Goal: Transaction & Acquisition: Register for event/course

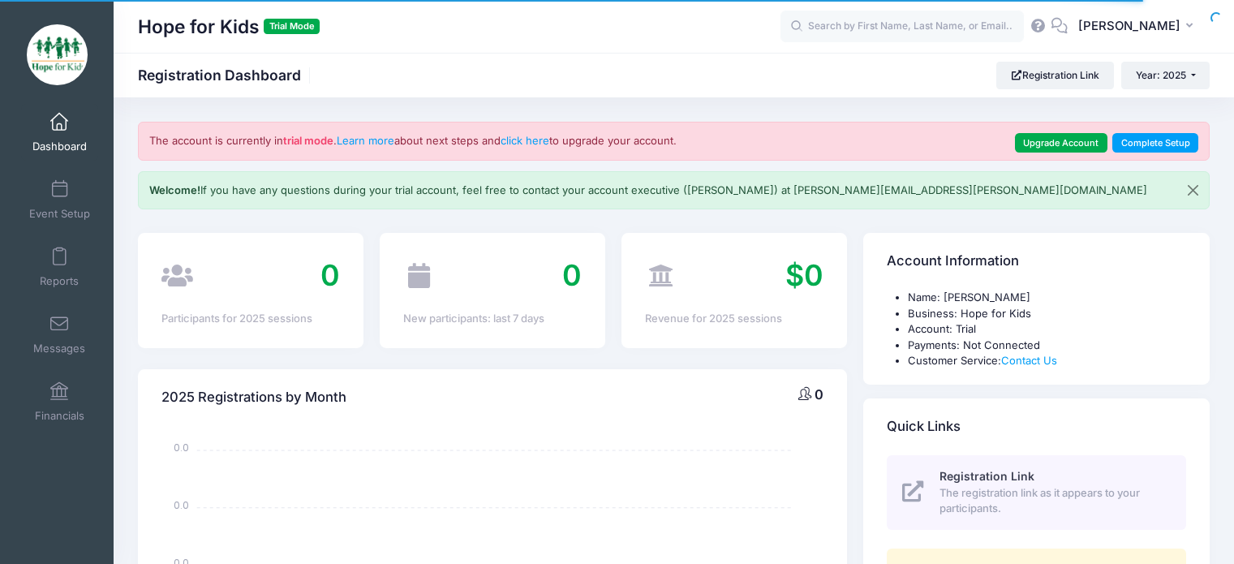
select select
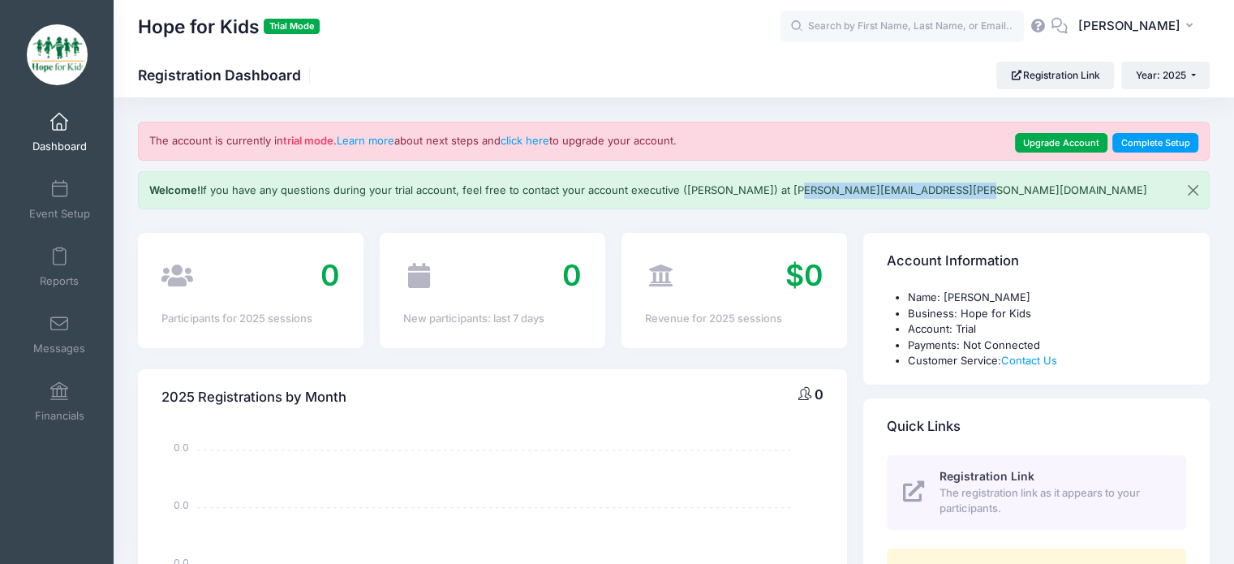
drag, startPoint x: 984, startPoint y: 195, endPoint x: 786, endPoint y: 198, distance: 198.8
click at [786, 198] on div "Welcome! If you have any questions during your trial account, feel free to cont…" at bounding box center [674, 190] width 1072 height 39
copy p "andrew.downing@campnetwork.com"
click at [299, 197] on p "Welcome! If you have any questions during your trial account, feel free to cont…" at bounding box center [648, 191] width 998 height 16
click at [1048, 31] on icon at bounding box center [1039, 25] width 18 height 11
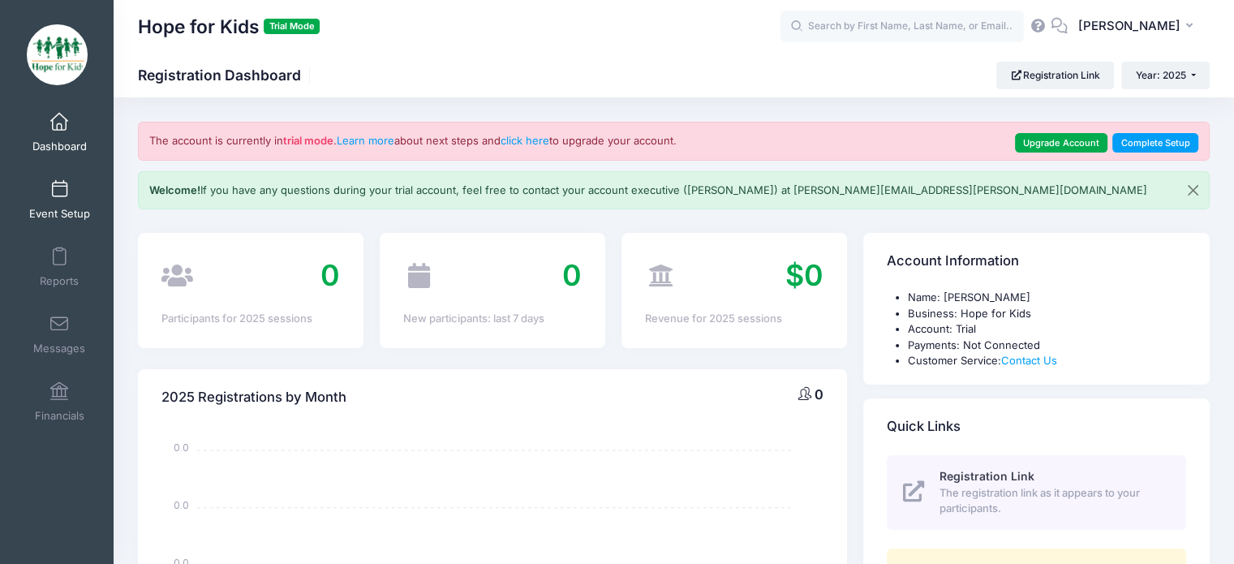
click at [36, 213] on span "Event Setup" at bounding box center [59, 214] width 61 height 14
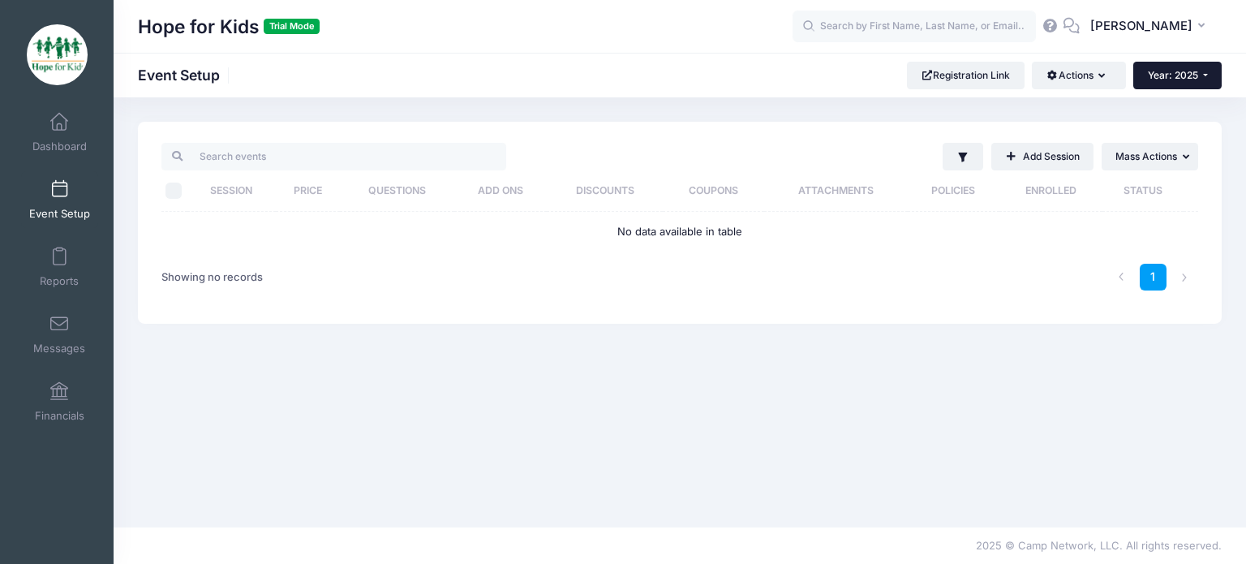
click at [1167, 73] on span "Year: 2025" at bounding box center [1173, 75] width 50 height 12
click at [1191, 105] on link "Year: 2026" at bounding box center [1186, 106] width 105 height 21
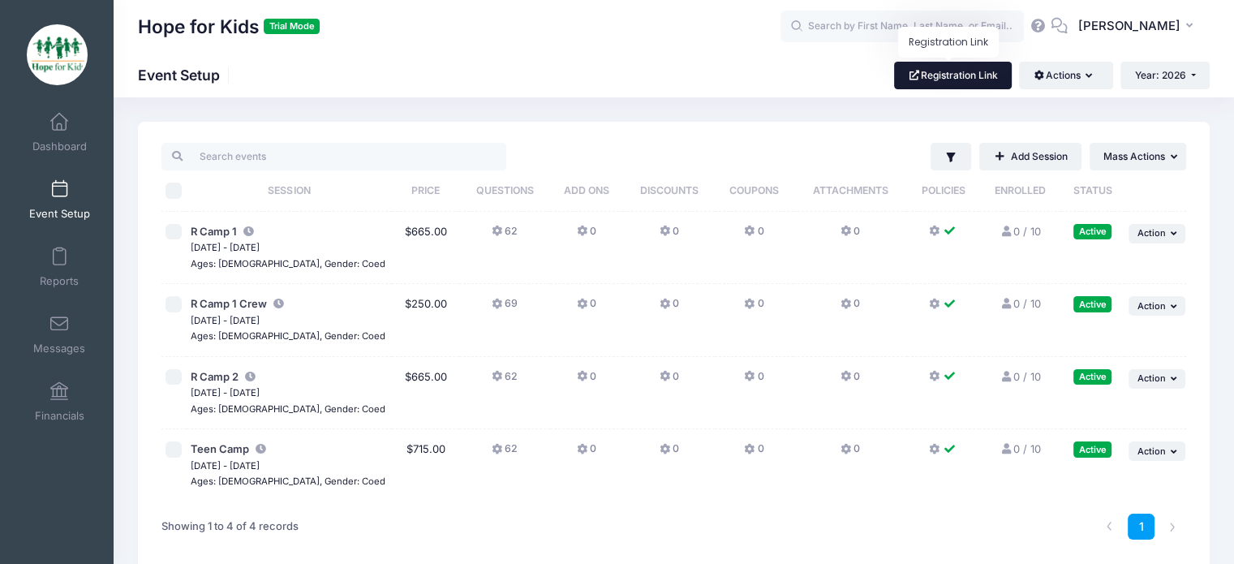
click at [968, 73] on link "Registration Link" at bounding box center [953, 76] width 118 height 28
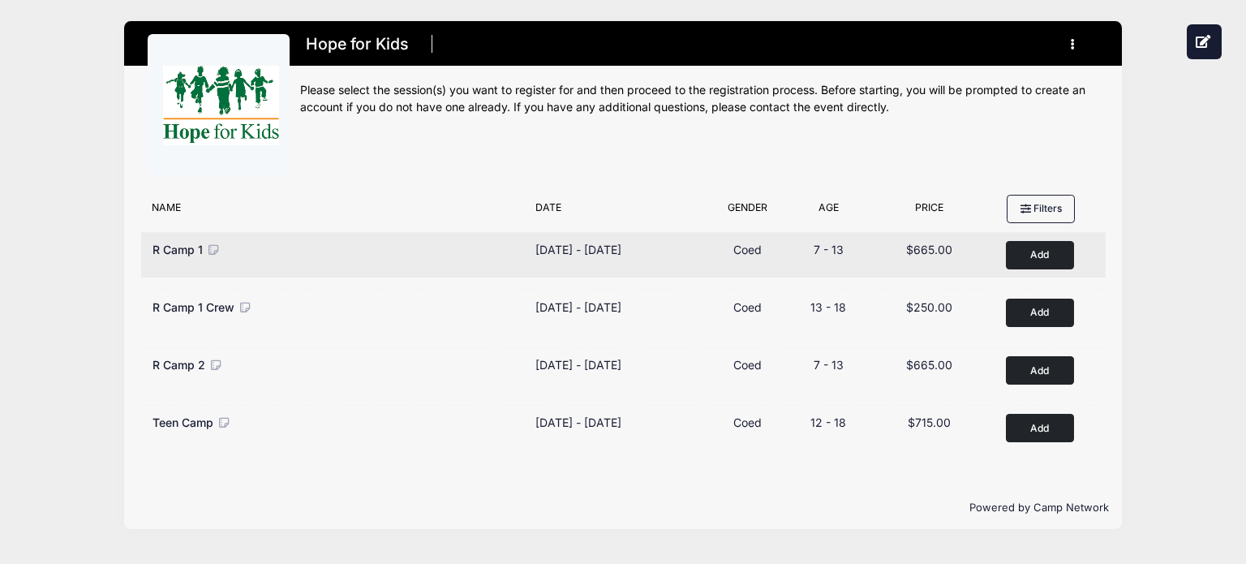
click at [1048, 259] on button "Add to Cart" at bounding box center [1040, 255] width 68 height 28
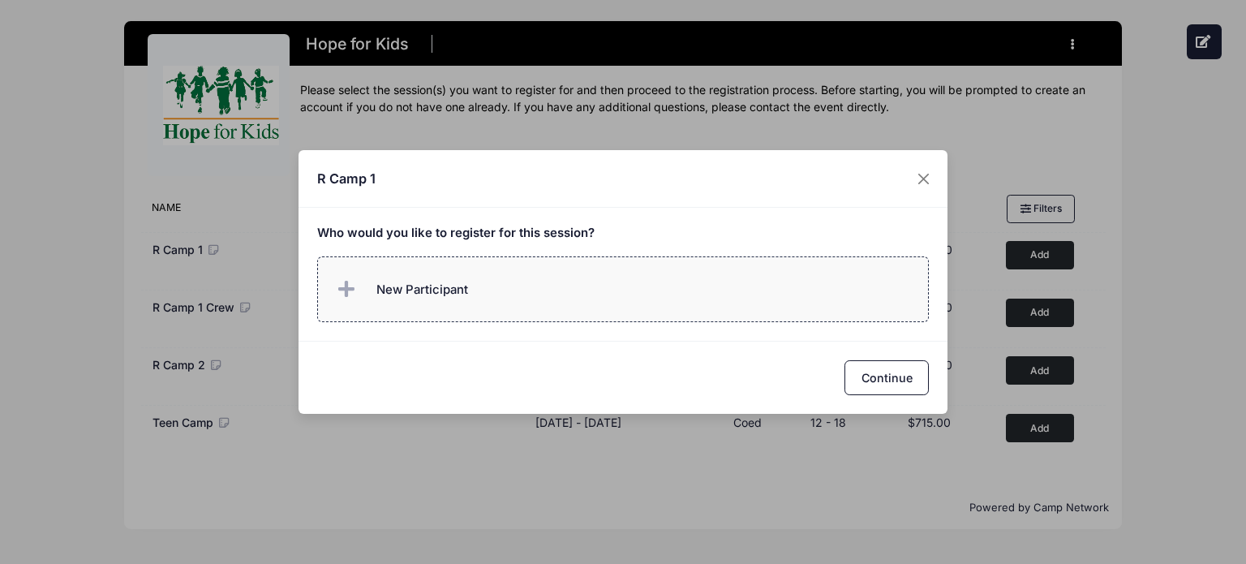
click at [613, 292] on label "New Participant" at bounding box center [623, 289] width 613 height 66
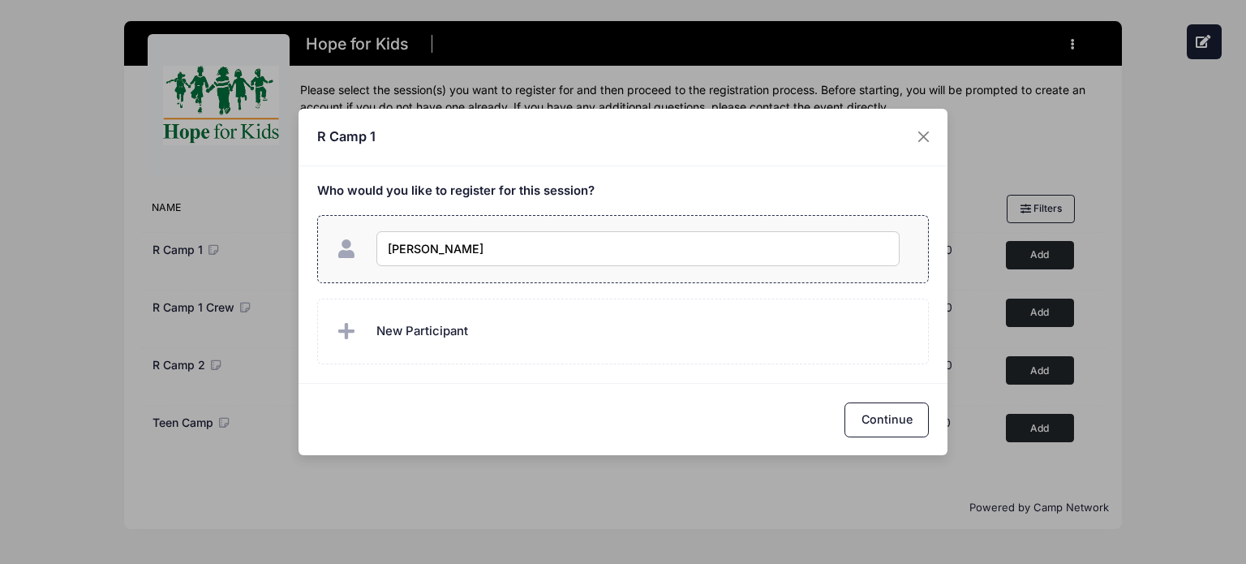
type input "Sally Mae"
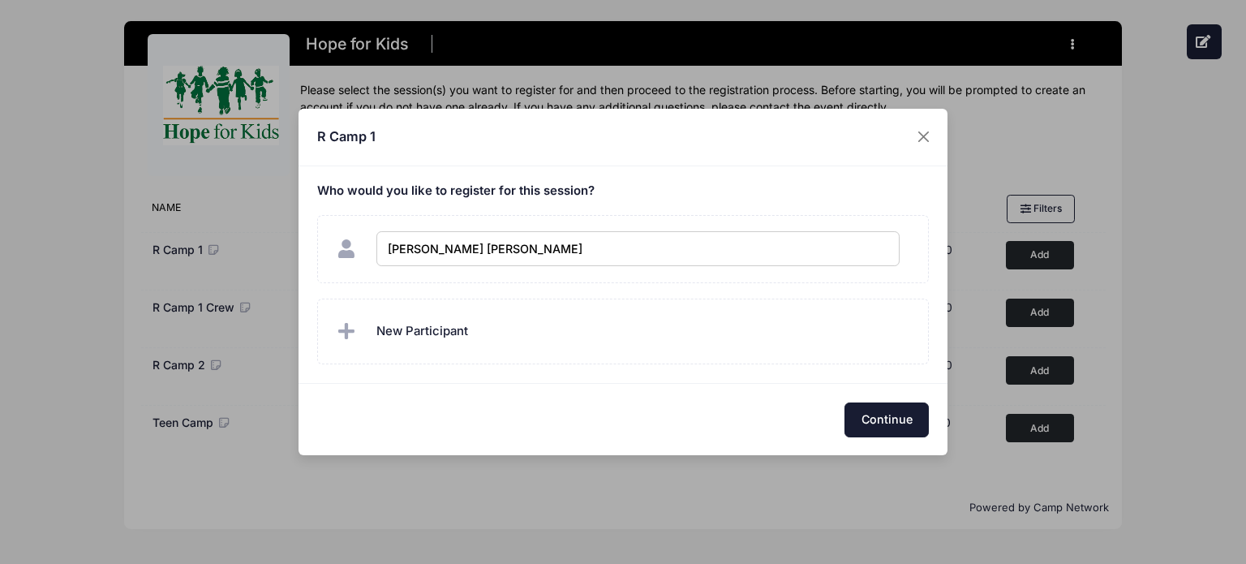
checkbox input "true"
click at [877, 428] on button "Continue" at bounding box center [887, 420] width 84 height 35
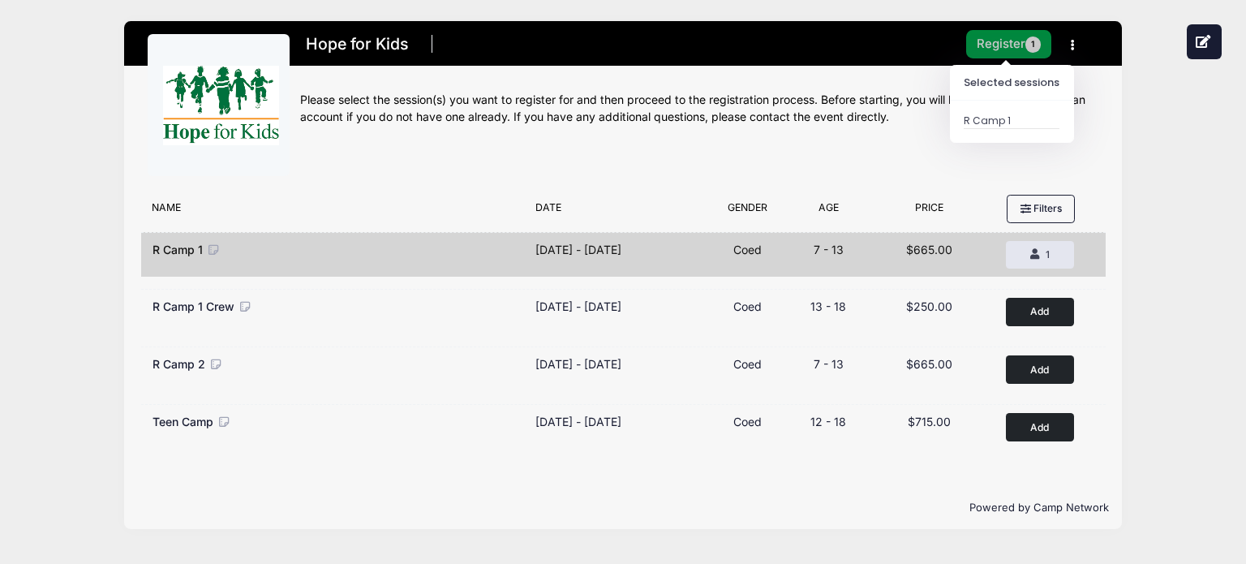
click at [981, 36] on button "Register 1" at bounding box center [1010, 44] width 86 height 28
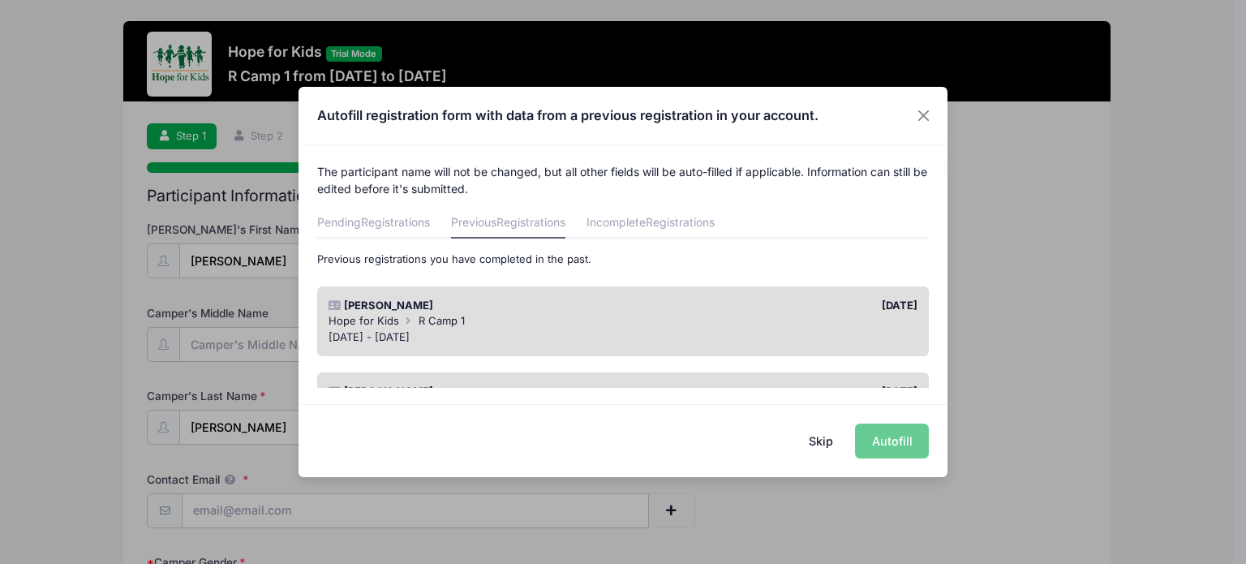
click at [821, 441] on button "Skip" at bounding box center [822, 441] width 58 height 35
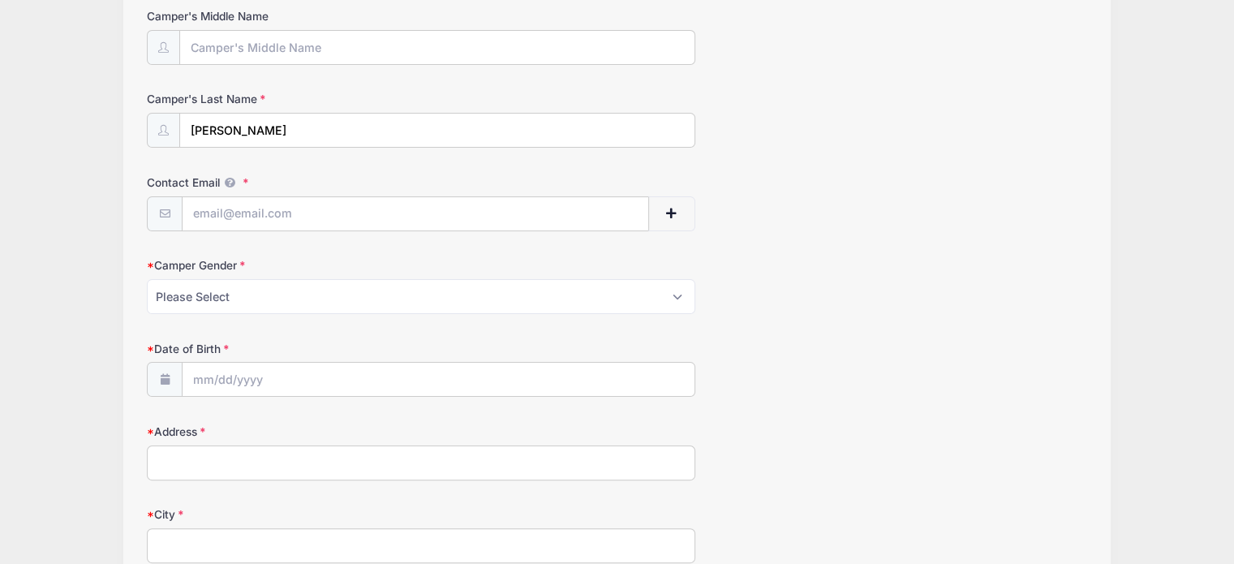
scroll to position [292, 0]
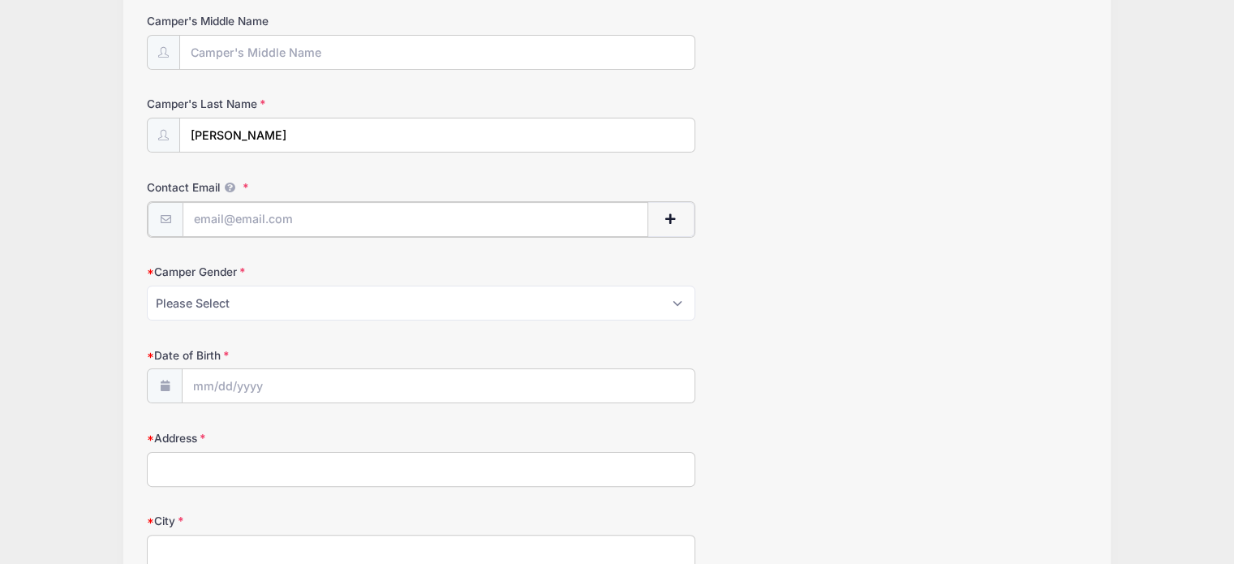
click at [486, 226] on input "Contact Email" at bounding box center [416, 219] width 466 height 35
type input "[PERSON_NAME][EMAIL_ADDRESS][DOMAIN_NAME]"
click at [348, 304] on select "Please Select [DEMOGRAPHIC_DATA] [DEMOGRAPHIC_DATA]" at bounding box center [421, 301] width 549 height 35
select select "[DEMOGRAPHIC_DATA]"
click at [147, 284] on select "Please Select Male Female" at bounding box center [421, 301] width 549 height 35
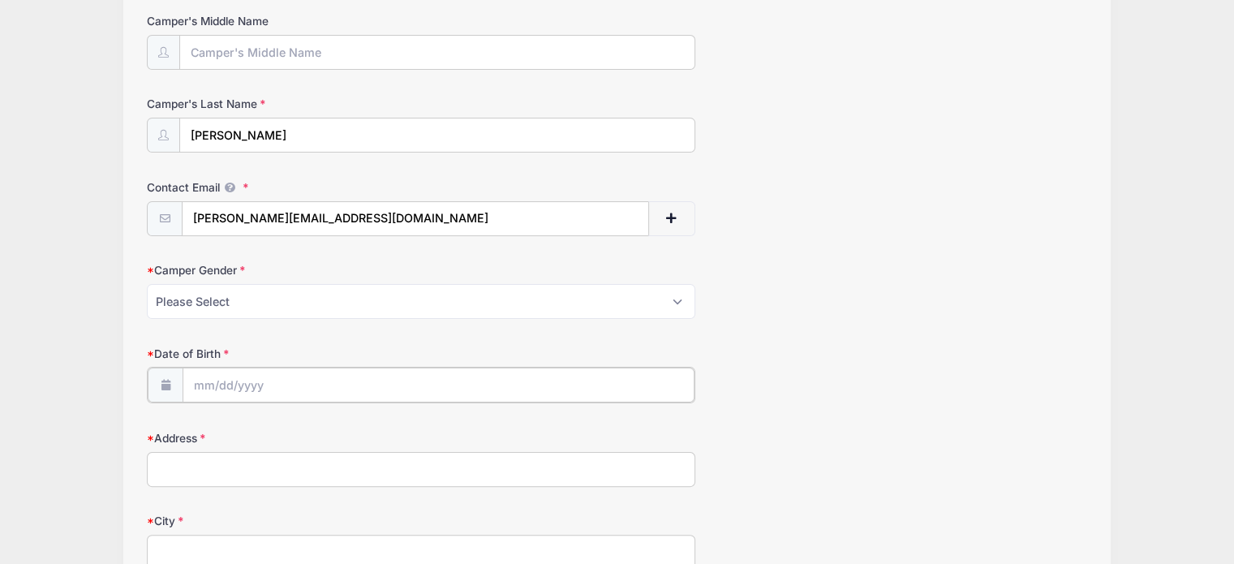
click at [293, 383] on input "Date of Birth" at bounding box center [439, 385] width 512 height 35
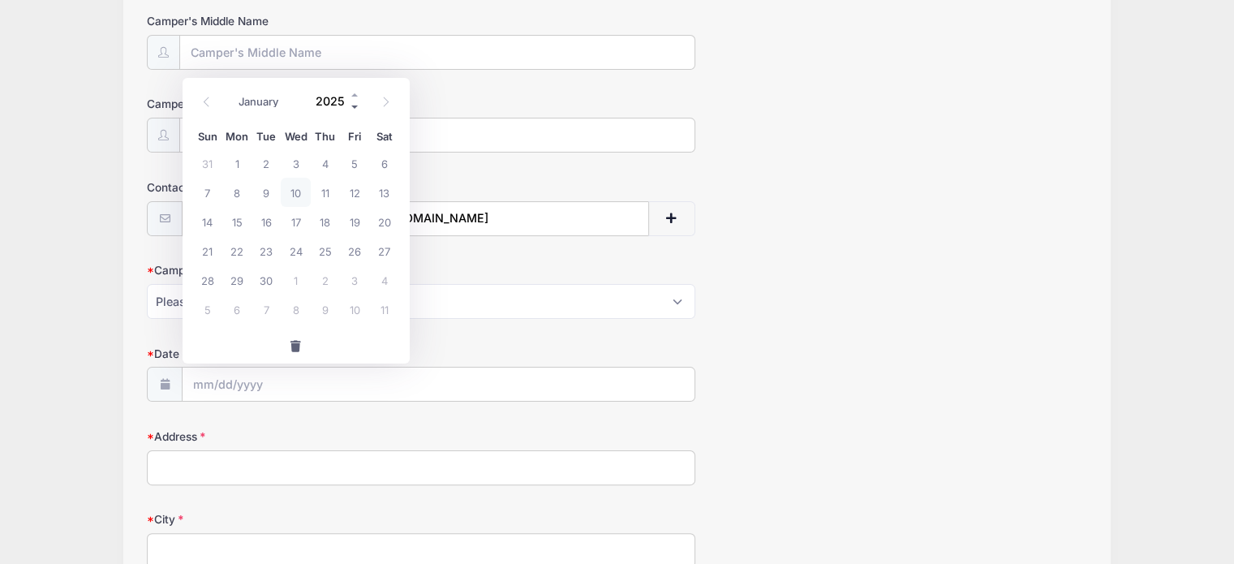
click at [359, 104] on span at bounding box center [355, 107] width 11 height 12
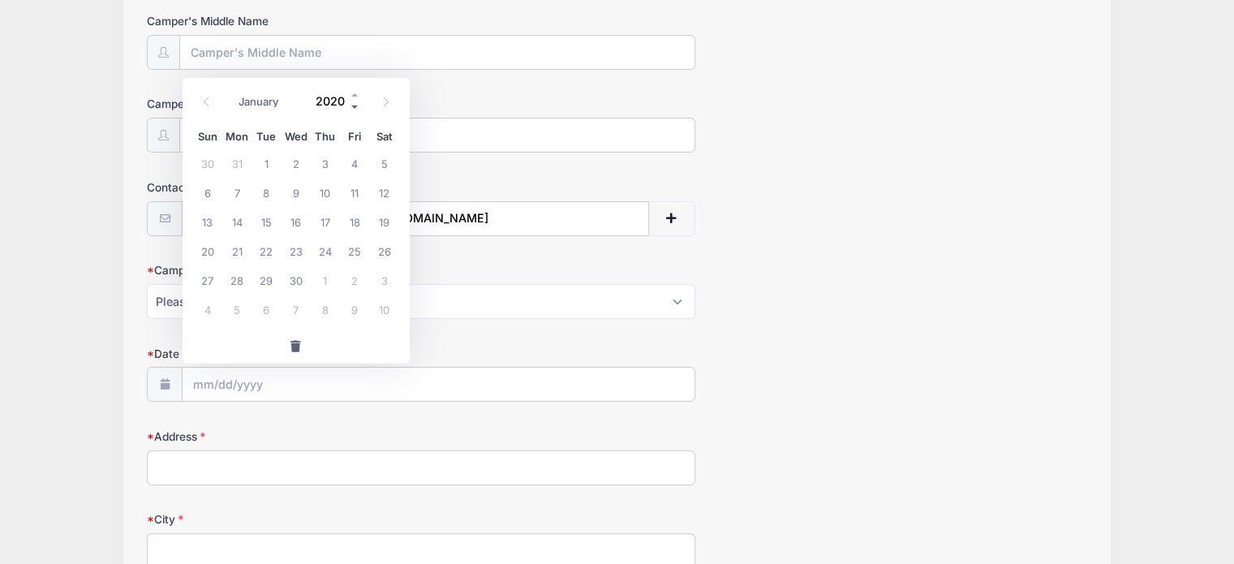
click at [359, 104] on span at bounding box center [355, 107] width 11 height 12
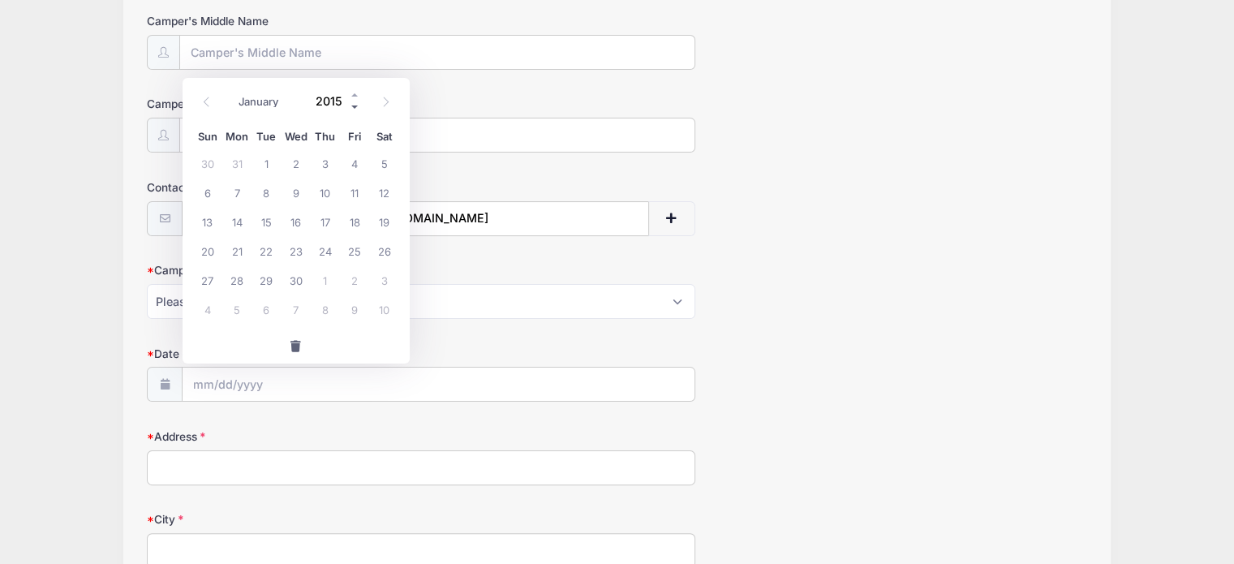
click at [359, 104] on span at bounding box center [355, 107] width 11 height 12
click at [357, 92] on span at bounding box center [355, 95] width 11 height 12
type input "2014"
click at [270, 192] on span "9" at bounding box center [266, 192] width 29 height 29
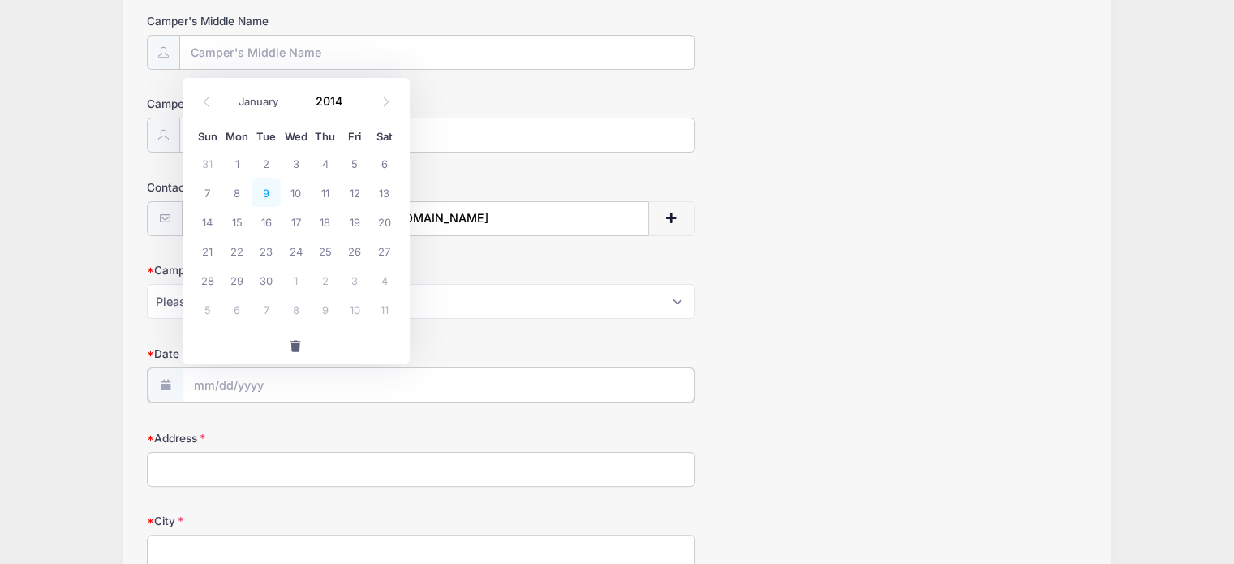
type input "[DATE]"
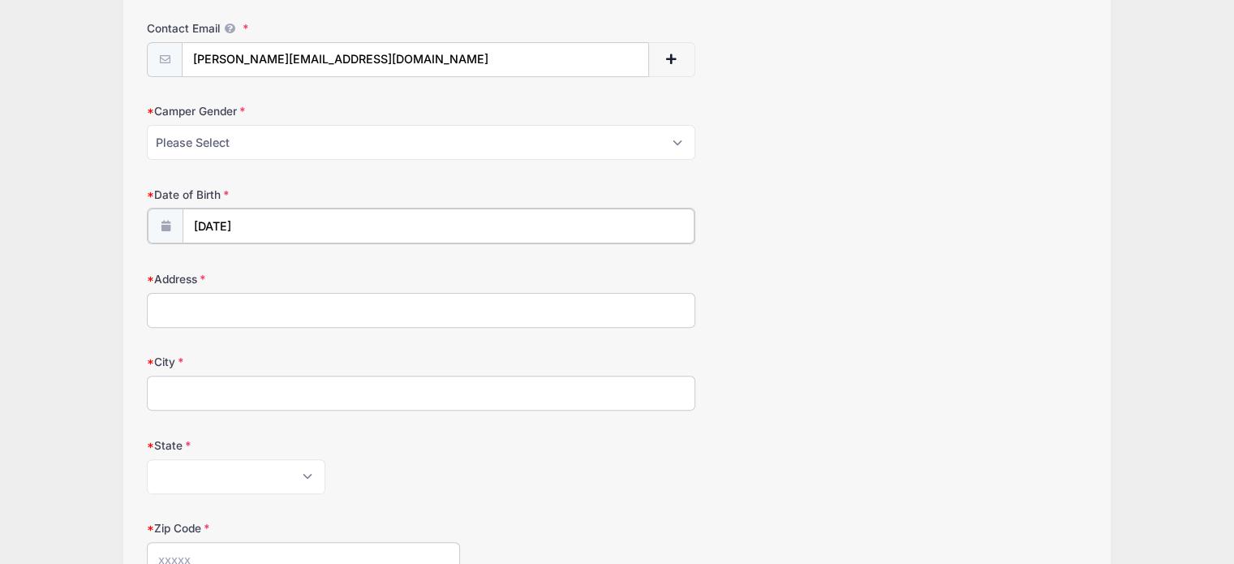
scroll to position [464, 0]
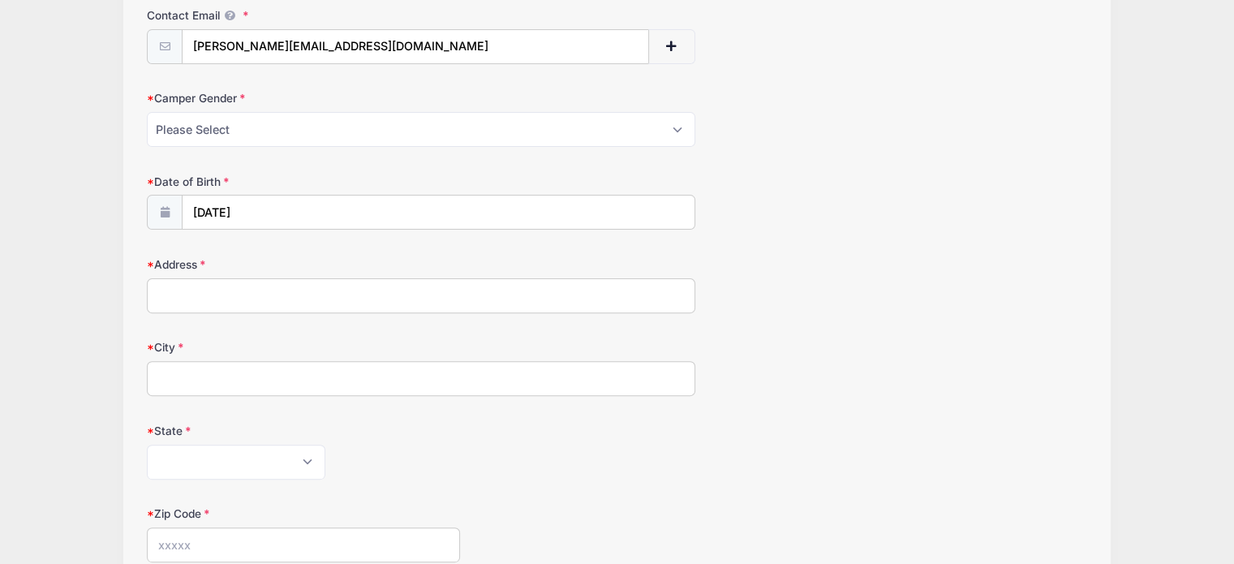
click at [284, 300] on input "Address" at bounding box center [421, 295] width 549 height 35
type input "400 Blvd"
type input "Town"
select select "PW"
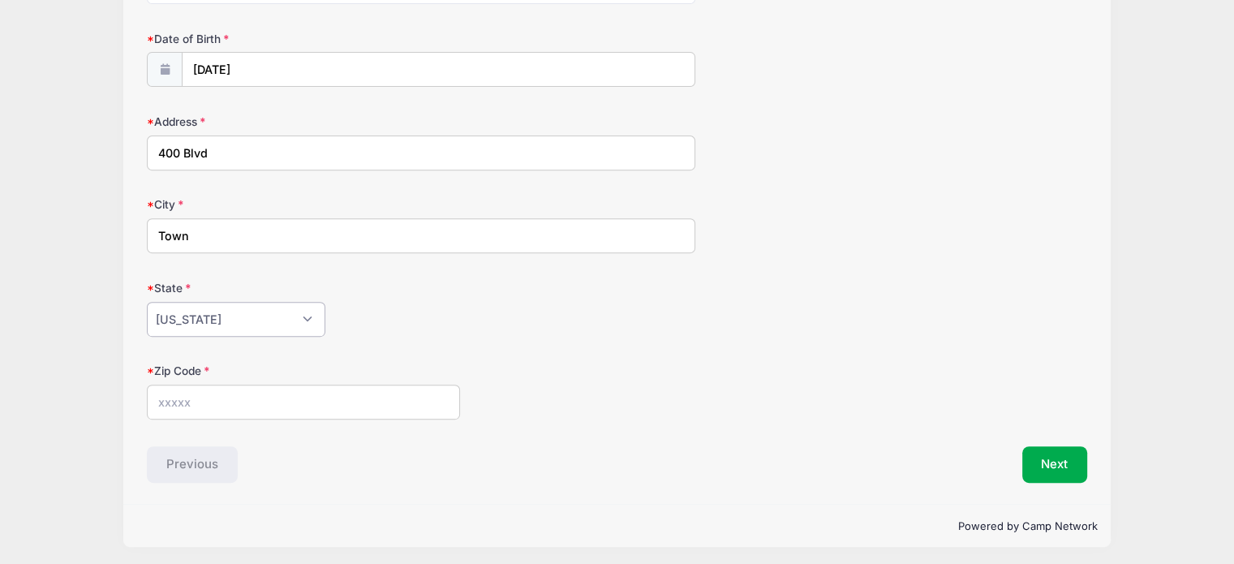
scroll to position [607, 0]
click at [201, 389] on input "Zip Code" at bounding box center [303, 402] width 313 height 35
type input "19047"
click at [1066, 456] on button "Next" at bounding box center [1055, 464] width 66 height 37
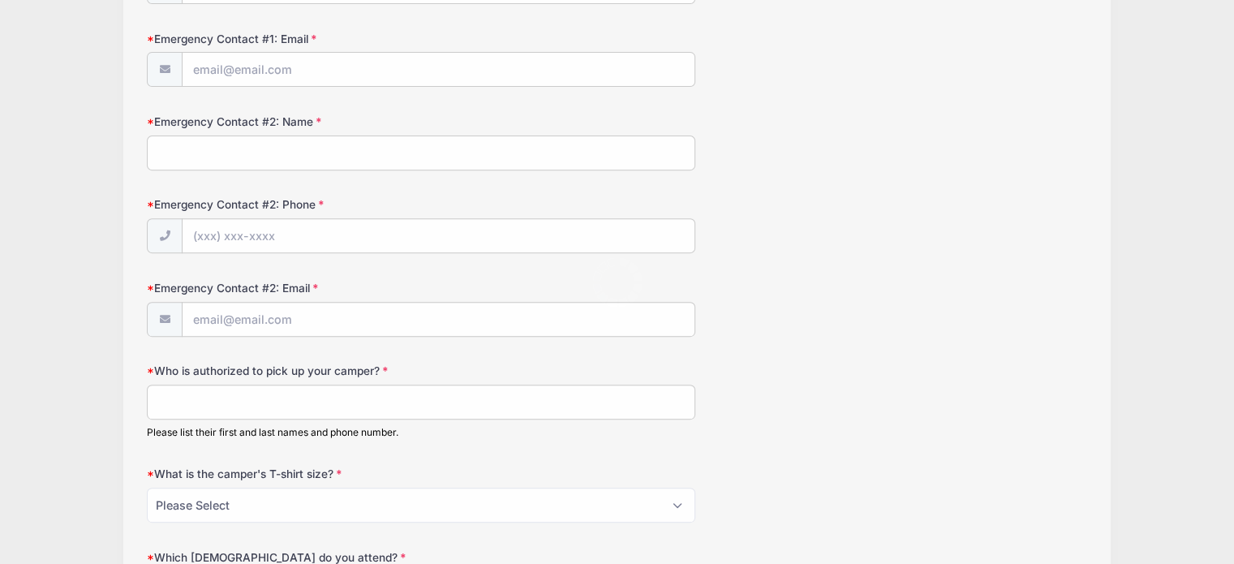
scroll to position [0, 0]
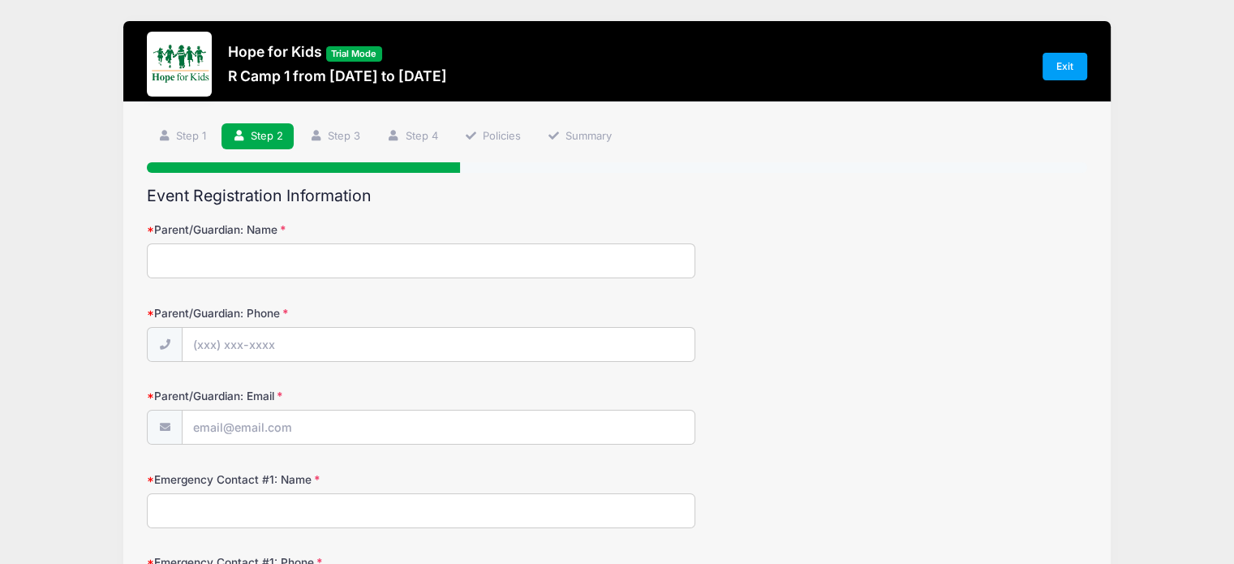
click at [381, 265] on input "Parent/Guardian: Name" at bounding box center [421, 260] width 549 height 35
type input "Mama"
type input "(999) 000-9999"
type input "[PERSON_NAME][EMAIL_ADDRESS][DOMAIN_NAME]"
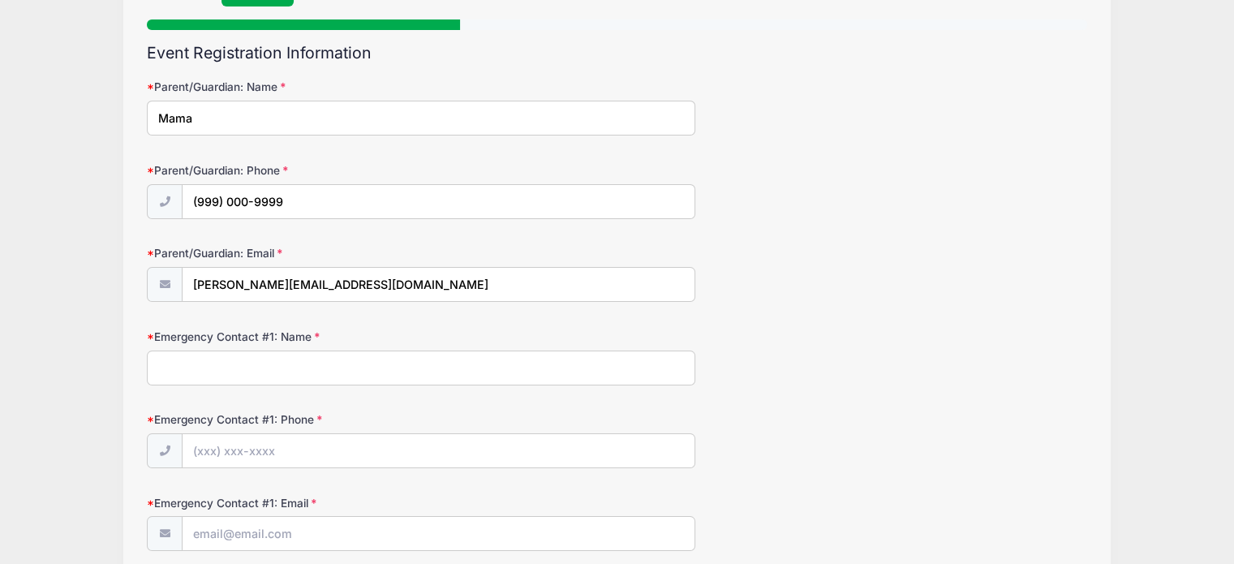
scroll to position [154, 0]
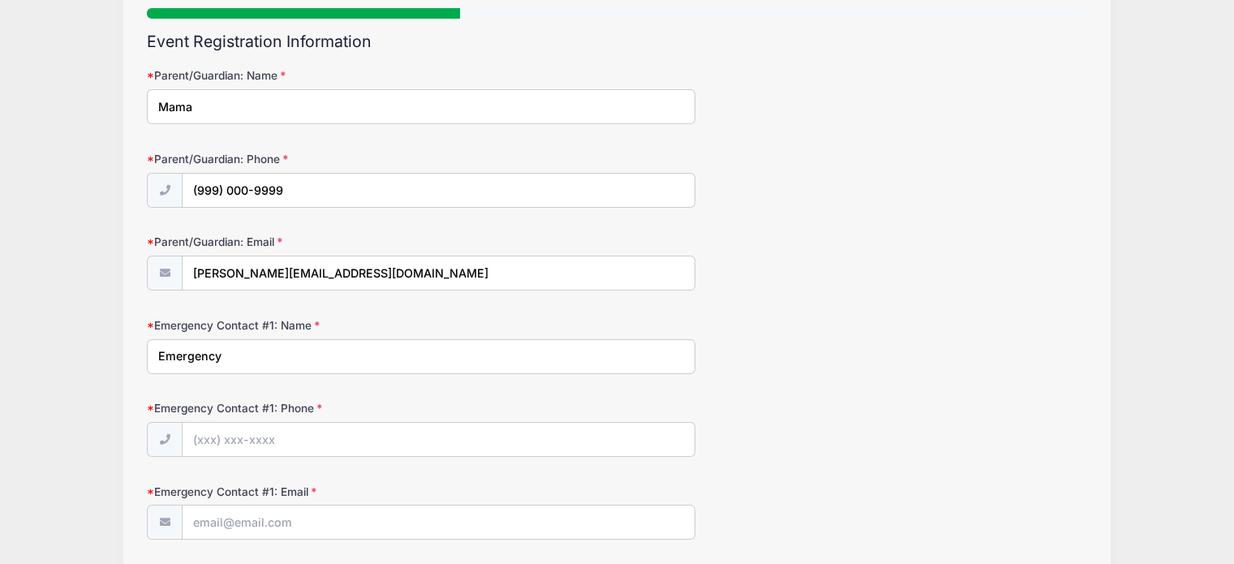
type input "Emergency"
type input "[PHONE_NUMBER]"
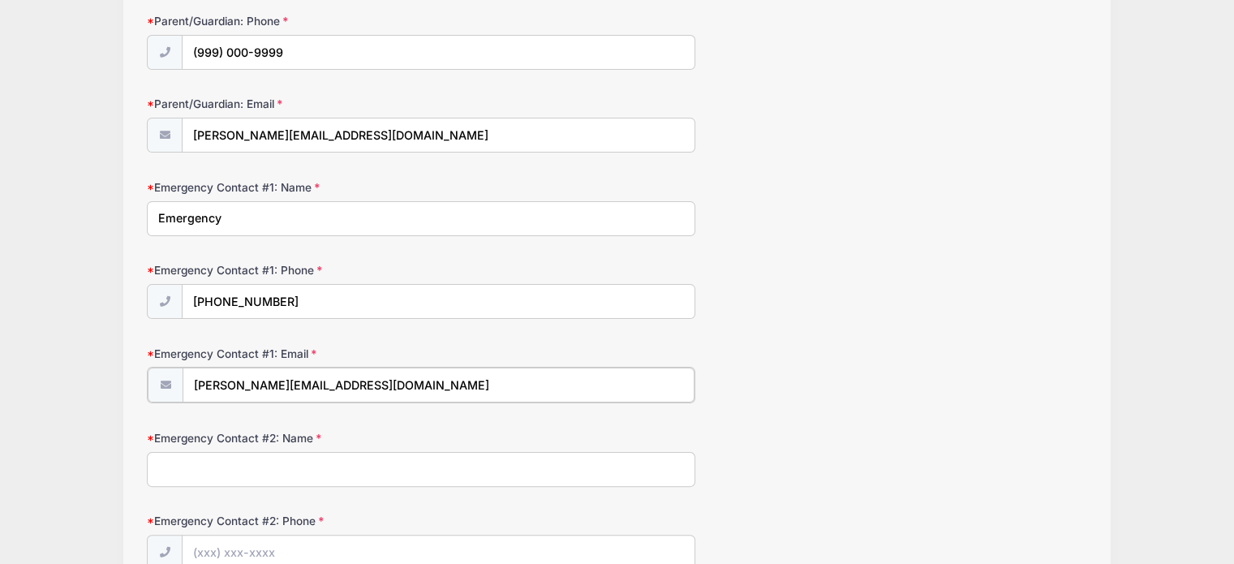
type input "[PERSON_NAME][EMAIL_ADDRESS][DOMAIN_NAME]"
type input "Second contact"
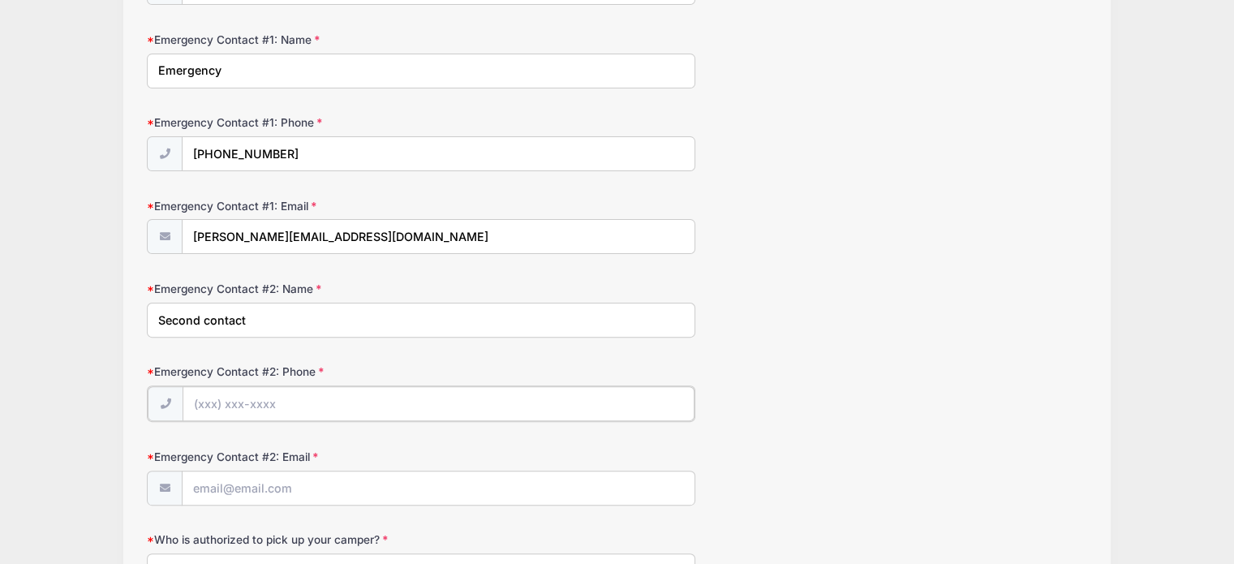
scroll to position [447, 0]
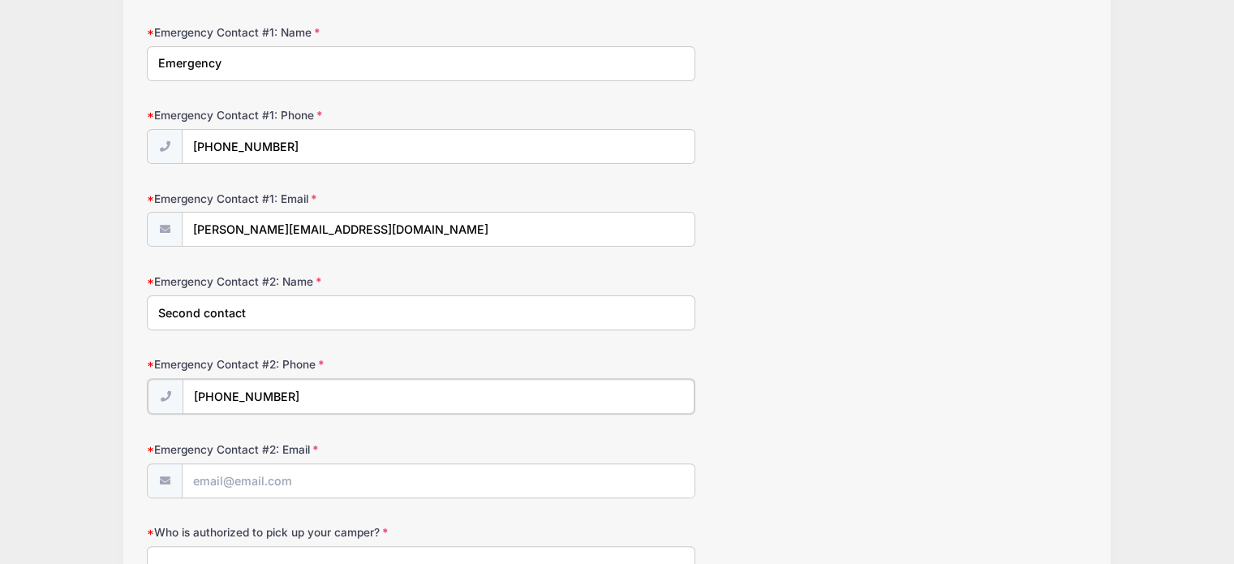
type input "[PHONE_NUMBER]"
type input "[PERSON_NAME][EMAIL_ADDRESS][DOMAIN_NAME]"
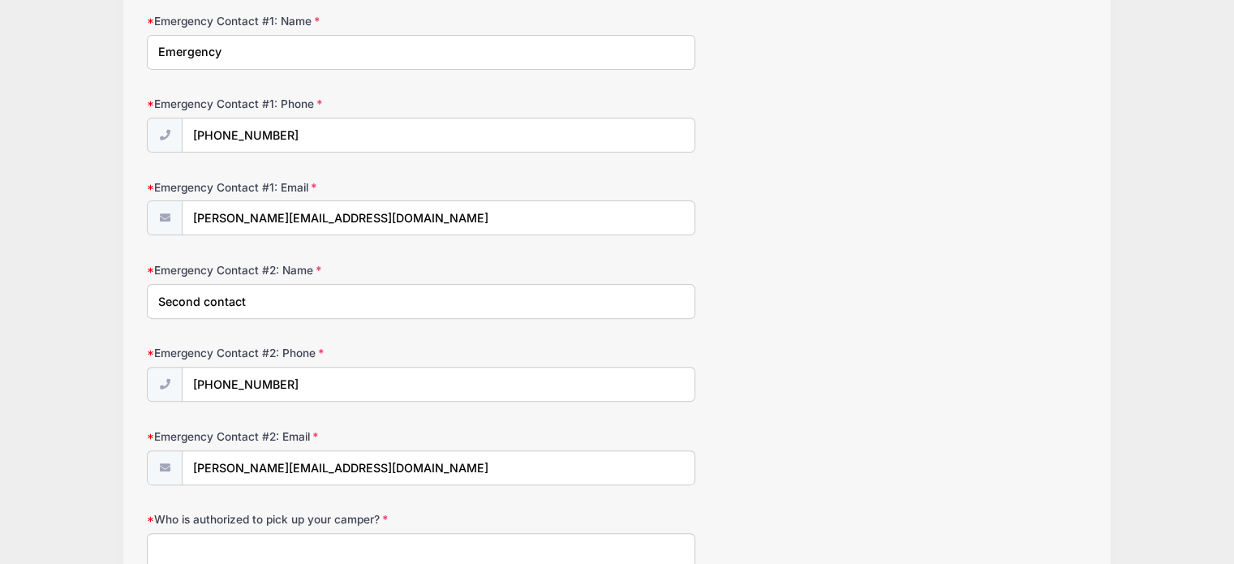
scroll to position [669, 0]
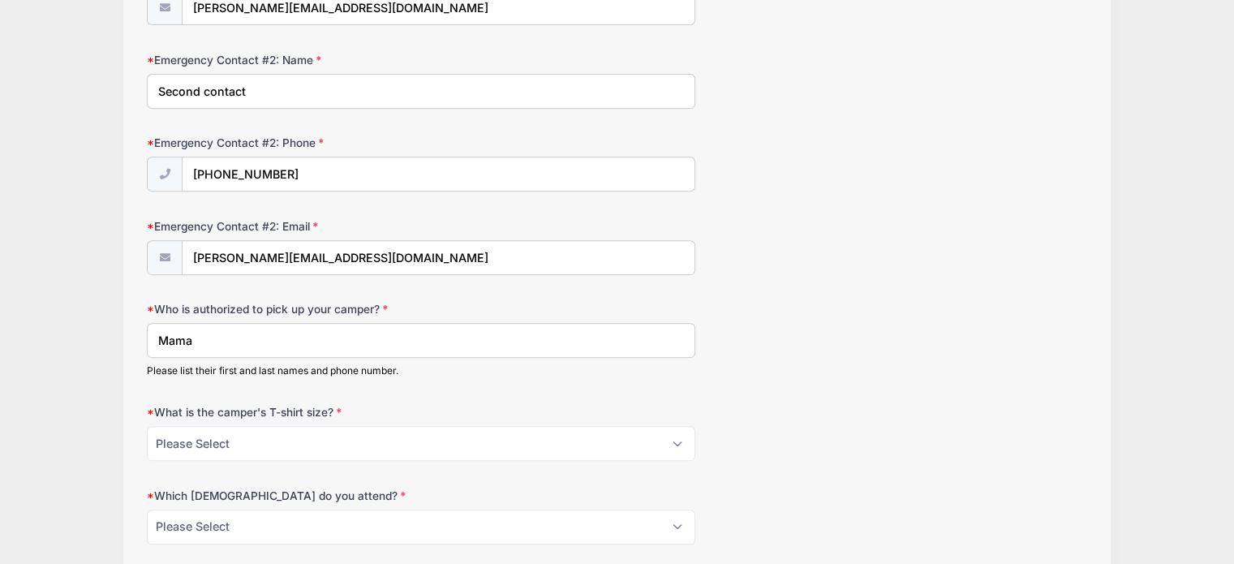
type input "Mama"
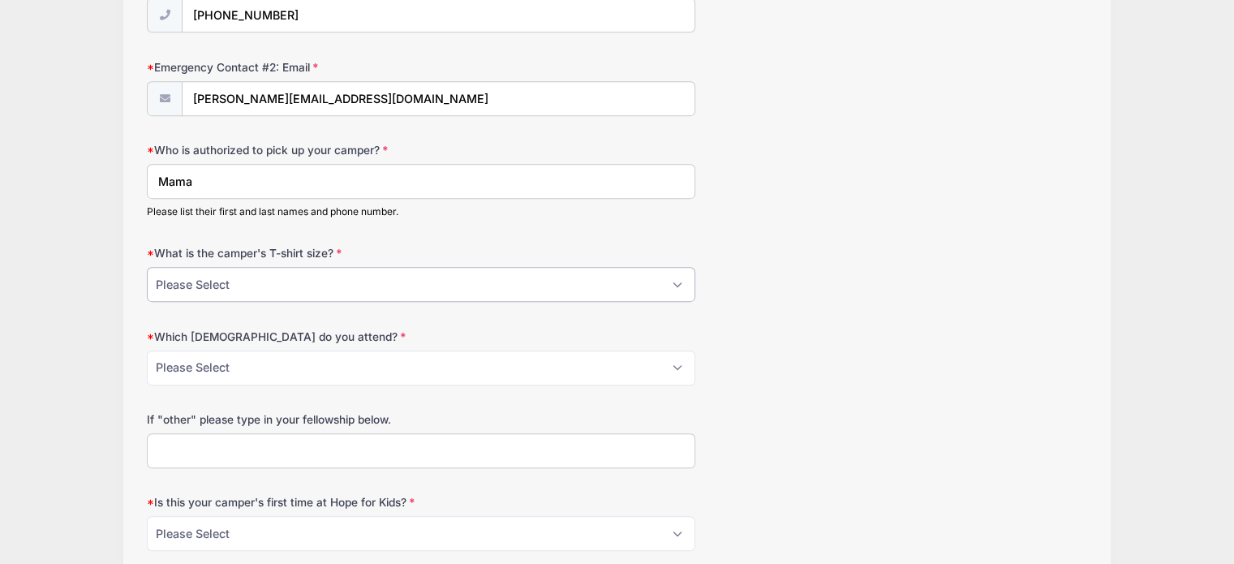
scroll to position [834, 0]
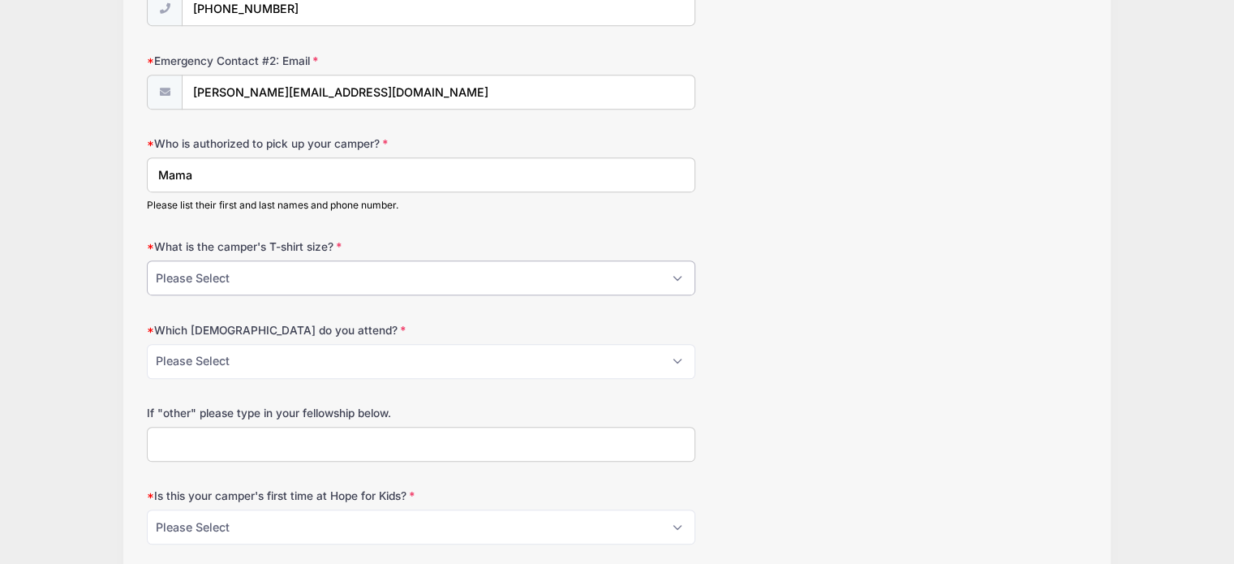
click at [342, 278] on select "Please Select Youth Small Youth Medium Youth Large Adult Small Adult Medium Adu…" at bounding box center [421, 277] width 549 height 35
select select "Youth Medium"
click at [147, 260] on select "Please Select Youth Small Youth Medium Youth Large Adult Small Adult Medium Adu…" at bounding box center [421, 277] width 549 height 35
click at [314, 347] on select "Please Select Greater Philadelphia Church of Christ Mountain Rock Church of Chr…" at bounding box center [421, 361] width 549 height 35
select select "Blue Ridge [DEMOGRAPHIC_DATA][PERSON_NAME]"
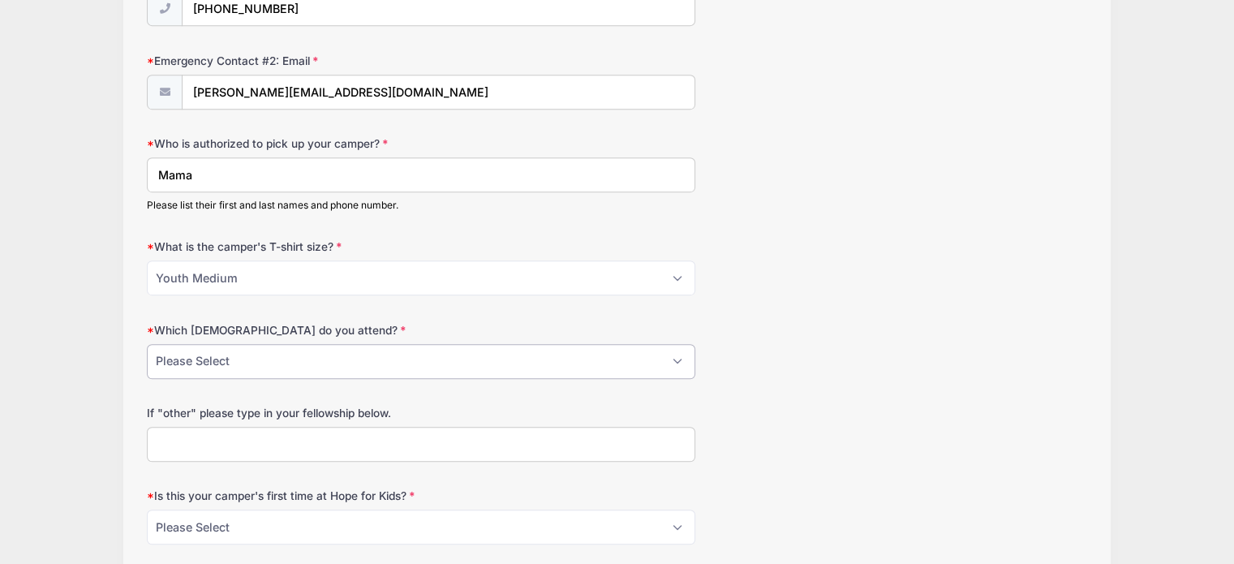
click at [147, 344] on select "Please Select Greater Philadelphia Church of Christ Mountain Rock Church of Chr…" at bounding box center [421, 361] width 549 height 35
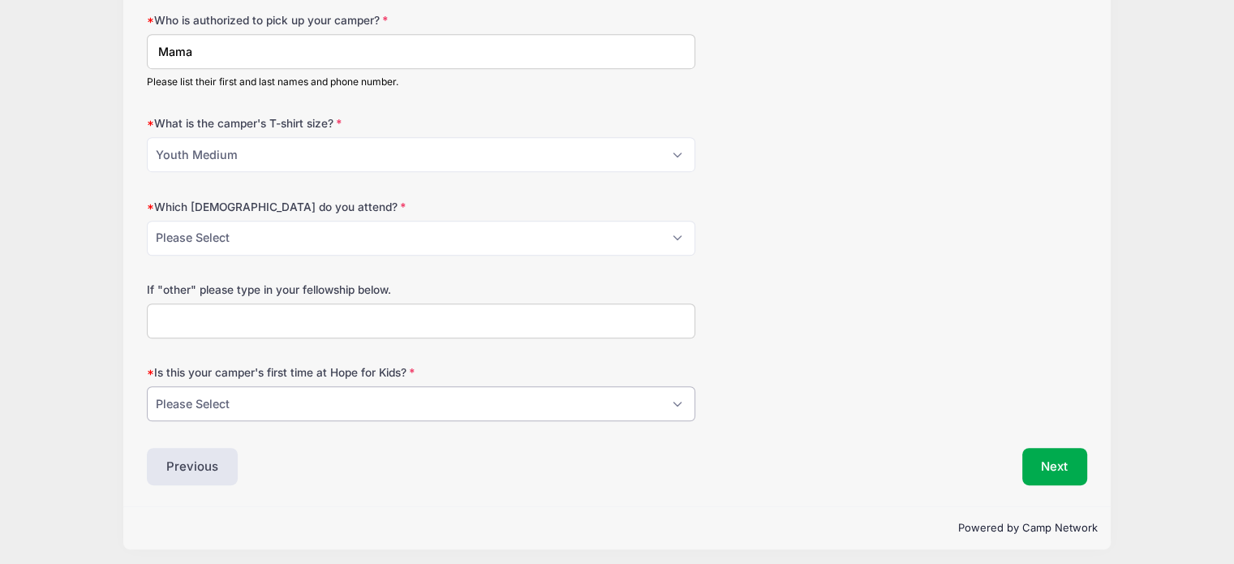
click at [304, 393] on select "Please Select Yes No" at bounding box center [421, 403] width 549 height 35
select select "Yes"
click at [147, 386] on select "Please Select Yes No" at bounding box center [421, 403] width 549 height 35
click at [1039, 456] on button "Next" at bounding box center [1055, 466] width 66 height 37
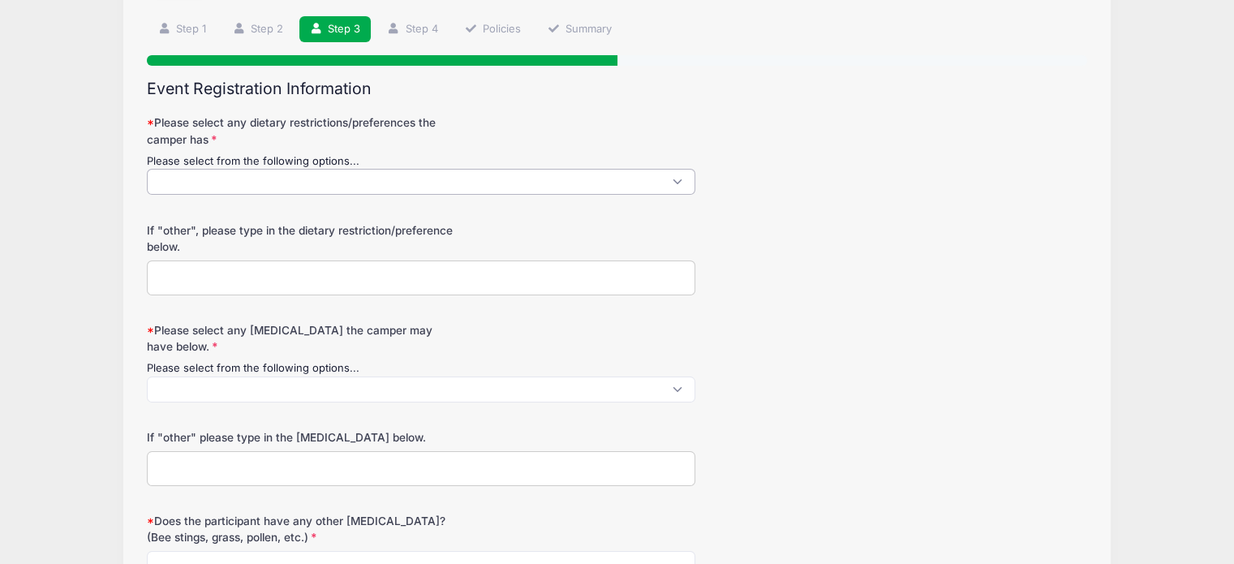
scroll to position [1, 0]
click at [449, 171] on span at bounding box center [421, 182] width 549 height 26
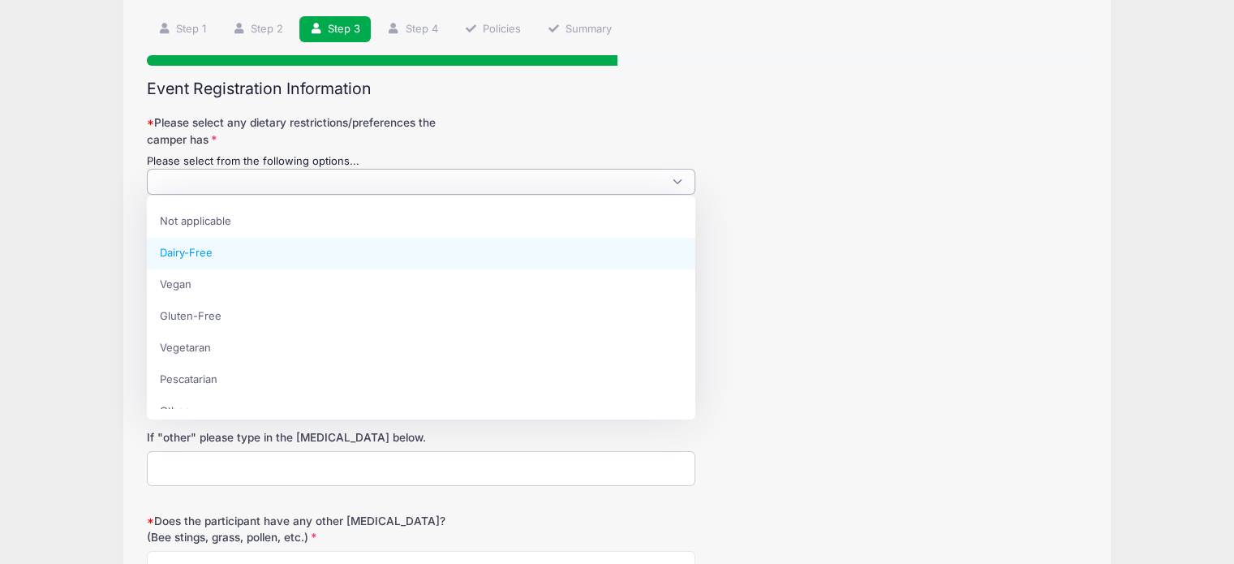
select select "Dairy-Free"
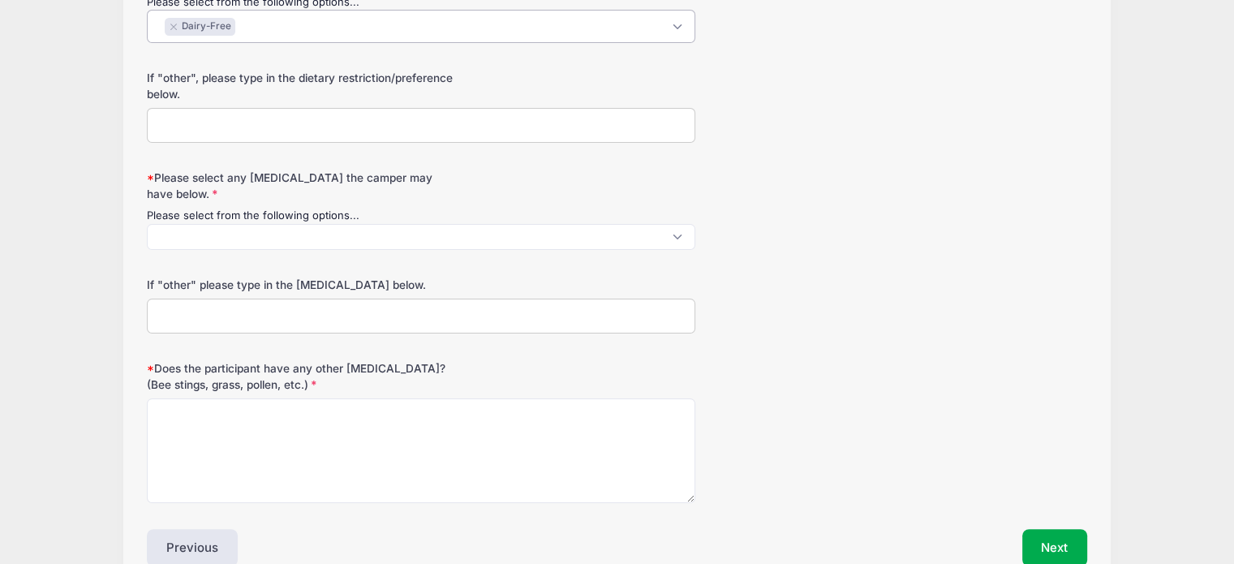
scroll to position [269, 0]
click at [325, 235] on span at bounding box center [421, 235] width 549 height 26
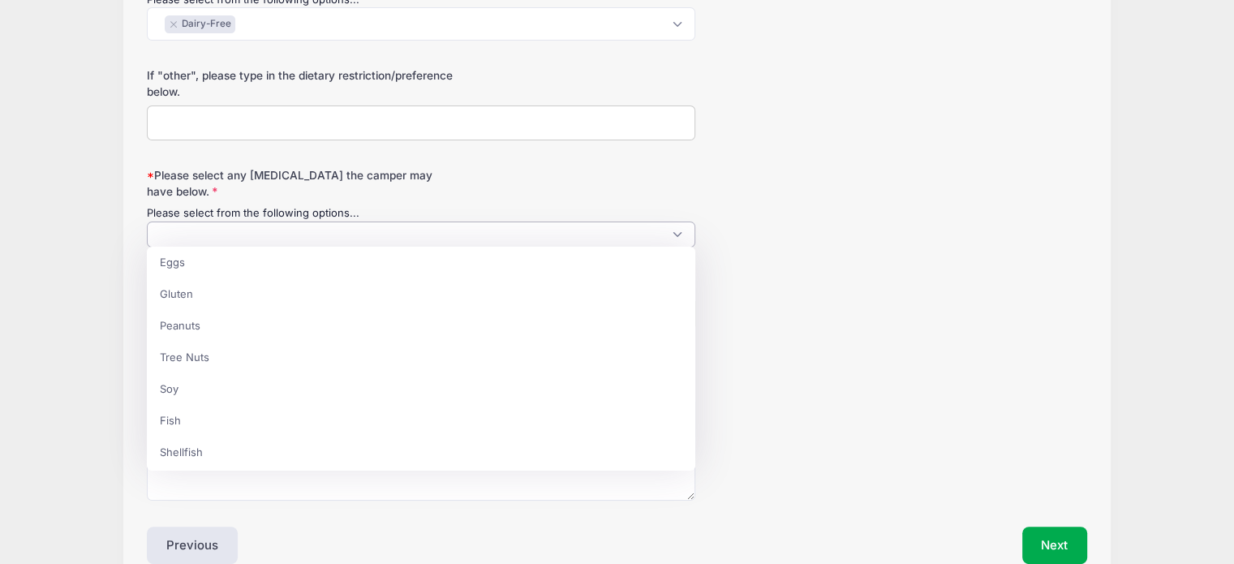
scroll to position [144, 0]
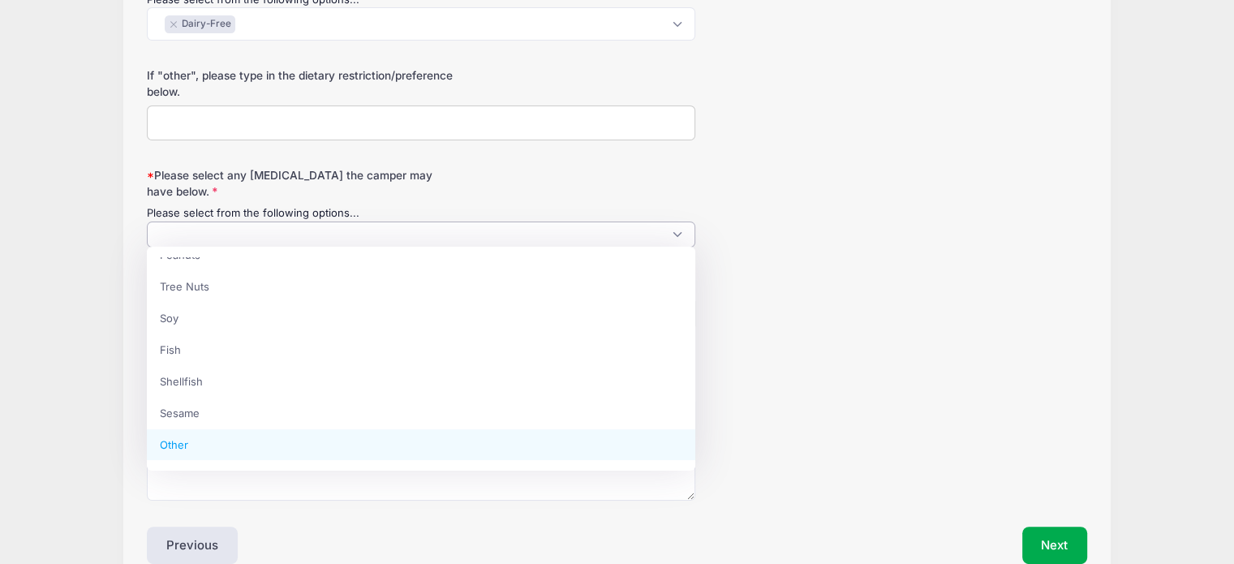
select select "Other"
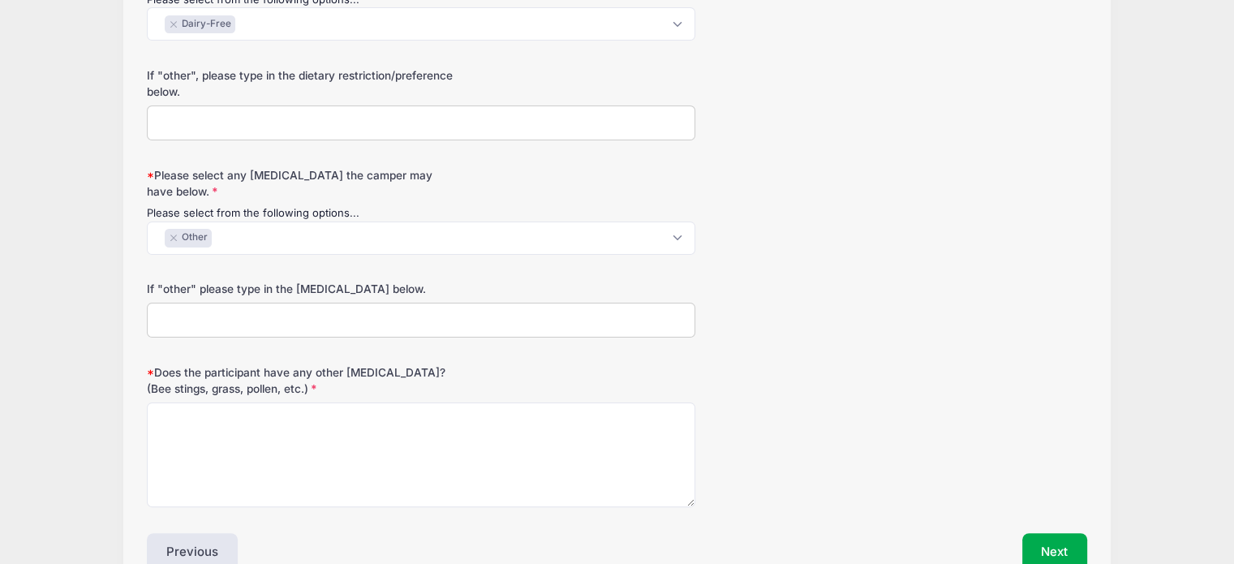
drag, startPoint x: 415, startPoint y: 334, endPoint x: 305, endPoint y: 292, distance: 118.2
click at [305, 292] on label "If "other" please type in the [MEDICAL_DATA] below." at bounding box center [303, 289] width 313 height 16
click at [305, 303] on input "If "other" please type in the [MEDICAL_DATA] below." at bounding box center [421, 320] width 549 height 35
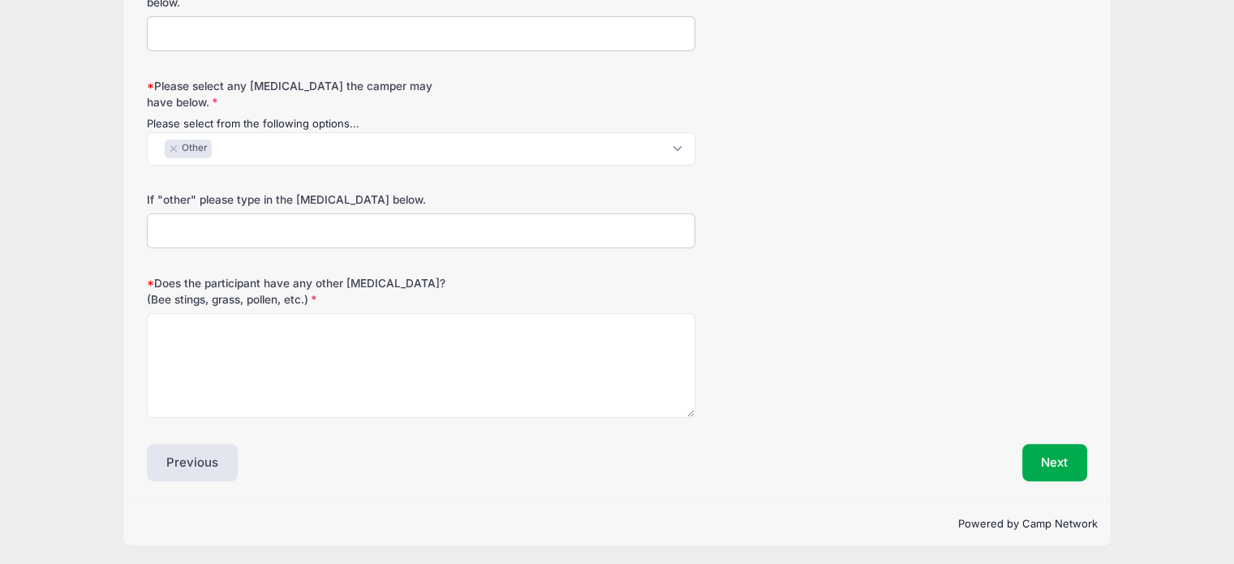
scroll to position [357, 0]
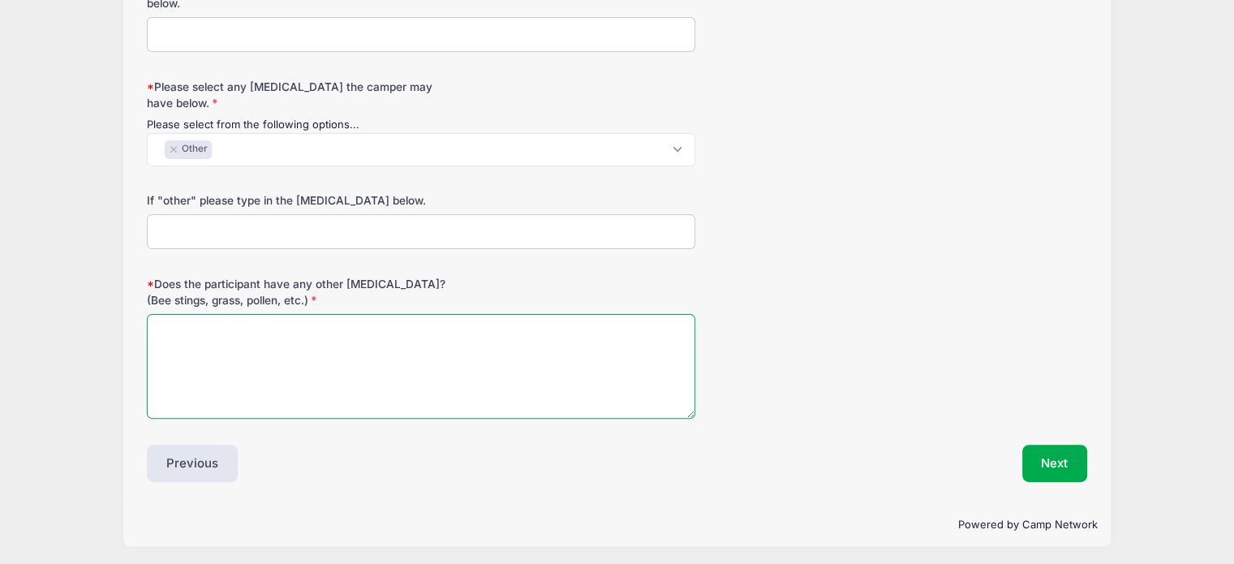
click at [571, 381] on textarea "Does the participant have any other [MEDICAL_DATA]? (Bee stings, grass, pollen,…" at bounding box center [421, 366] width 549 height 105
type textarea "na"
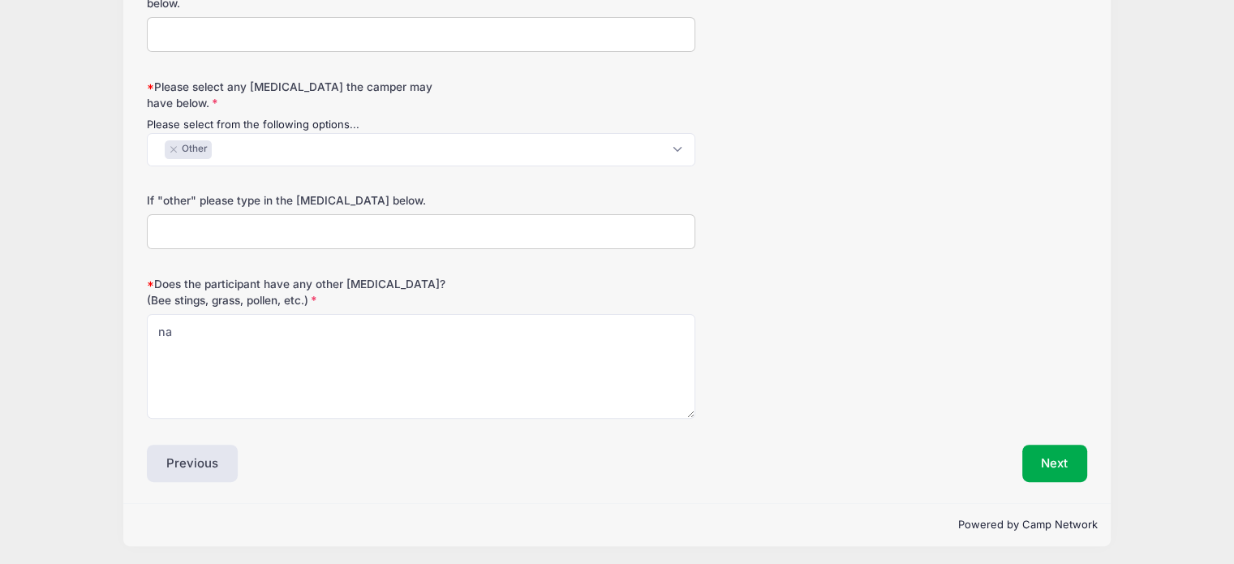
click at [1042, 441] on div "Event Registration Information Please select any dietary restrictions/preferenc…" at bounding box center [617, 156] width 941 height 653
click at [1040, 467] on button "Next" at bounding box center [1055, 463] width 66 height 37
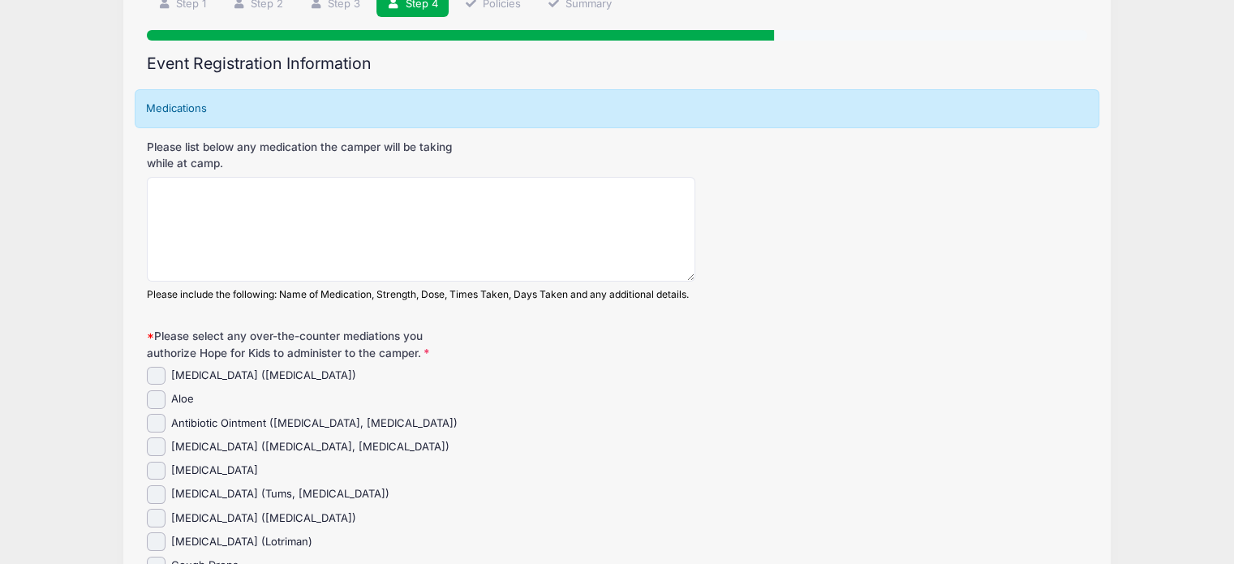
scroll to position [133, 0]
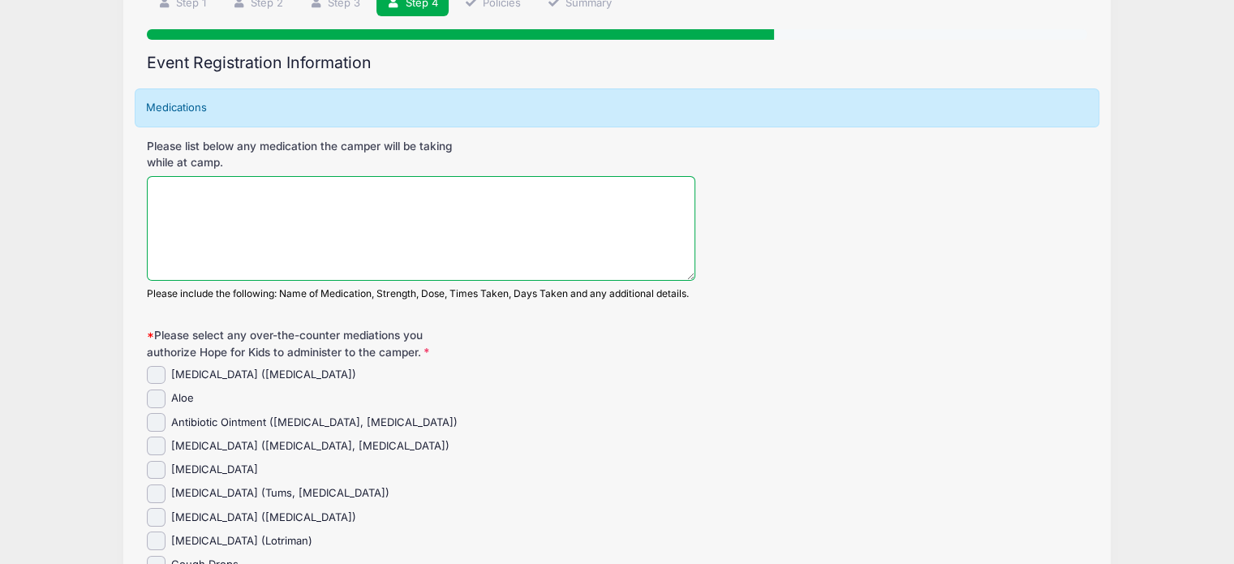
click at [605, 190] on textarea "Please list below any medication the camper will be taking while at camp." at bounding box center [421, 228] width 549 height 105
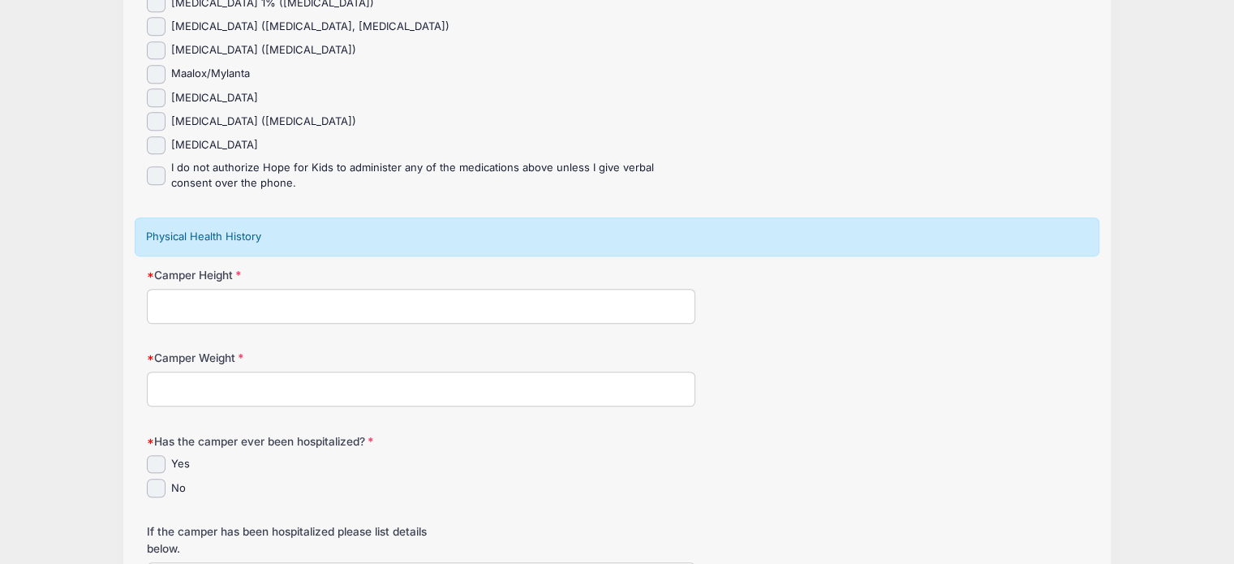
scroll to position [869, 0]
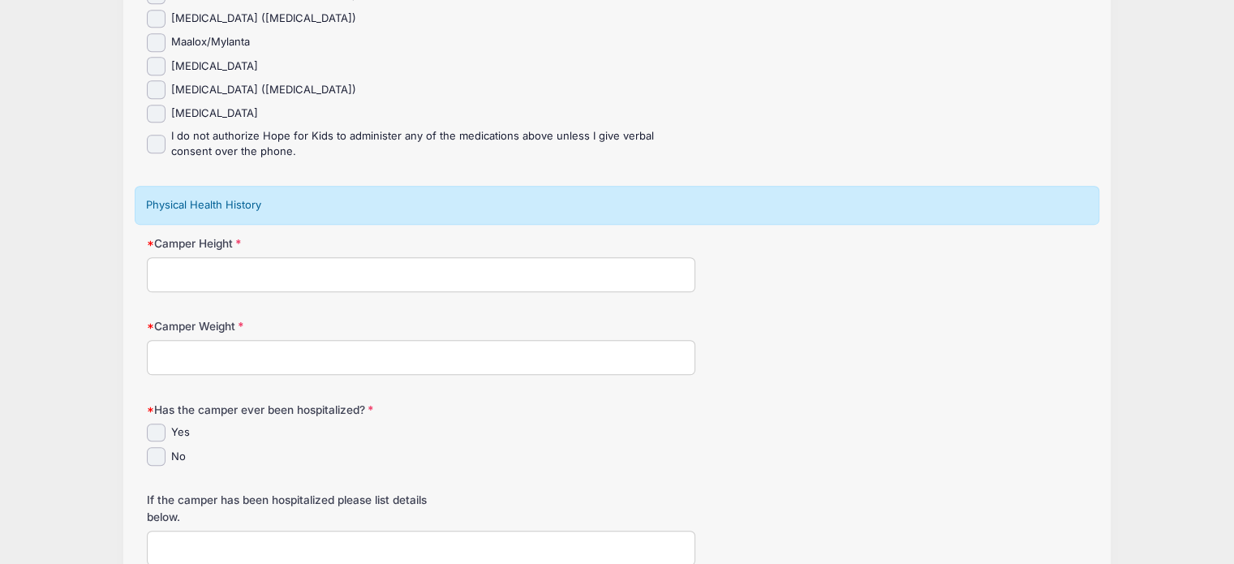
type textarea "NA"
click at [153, 58] on input "Peroxide" at bounding box center [156, 66] width 19 height 19
checkbox input "true"
click at [156, 90] on input "Polyethylene Glycol (Miralax)" at bounding box center [156, 89] width 19 height 19
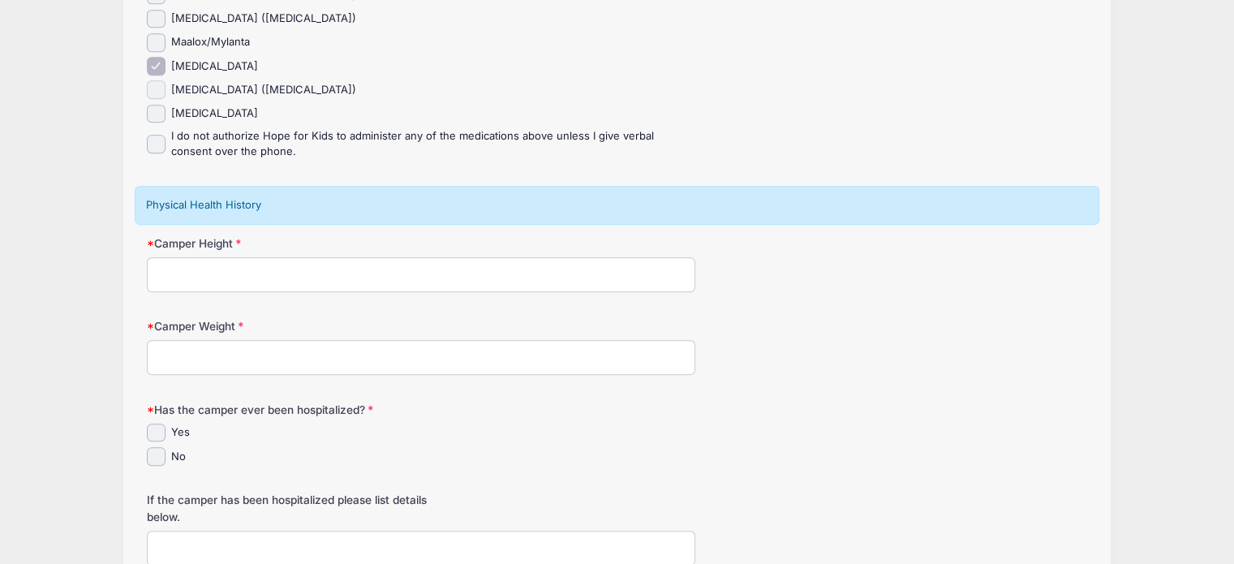
checkbox input "true"
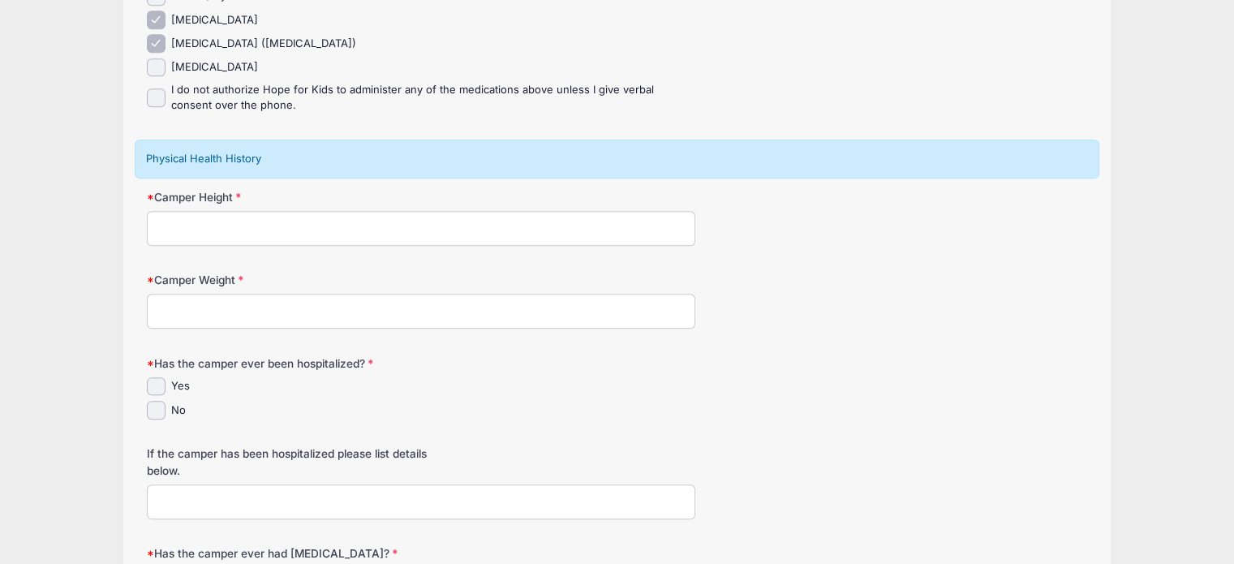
click at [292, 227] on input "Camper Height" at bounding box center [421, 228] width 549 height 35
type input "22"
click at [204, 312] on input "Camper Weight" at bounding box center [421, 311] width 549 height 35
type input "22"
click at [149, 402] on input "No" at bounding box center [156, 410] width 19 height 19
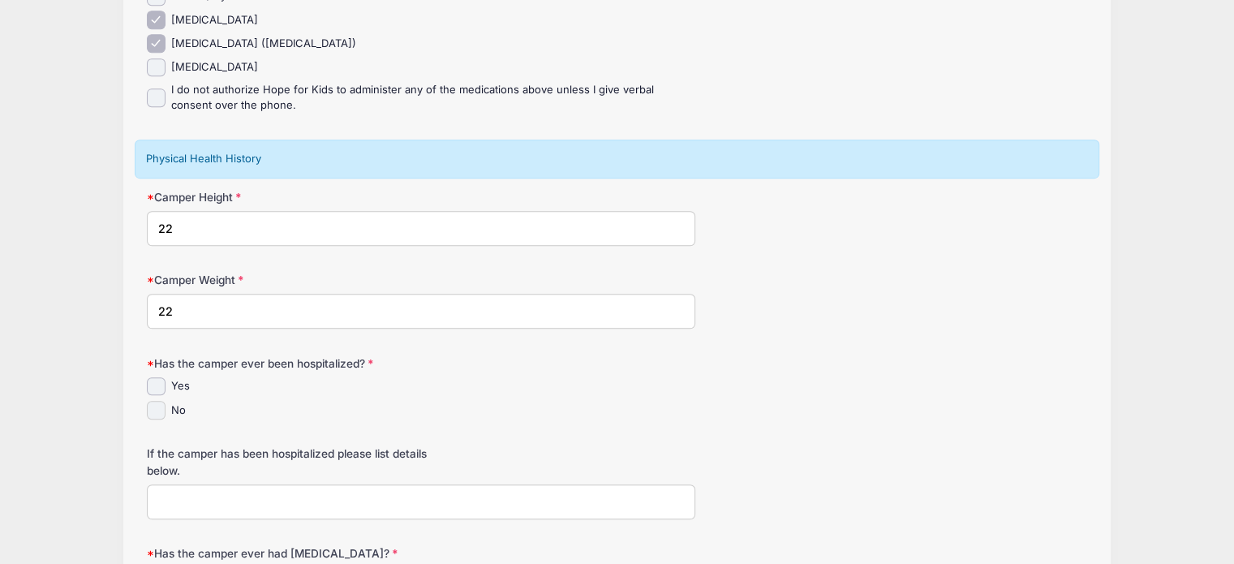
checkbox input "true"
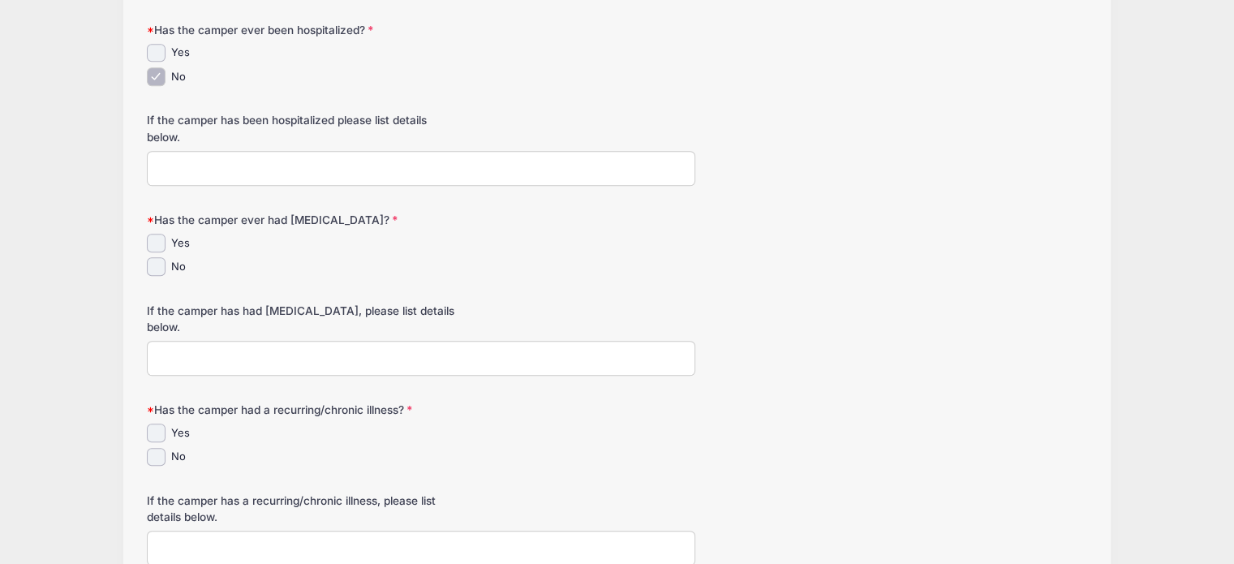
scroll to position [1250, 0]
click at [155, 269] on input "No" at bounding box center [156, 265] width 19 height 19
checkbox input "true"
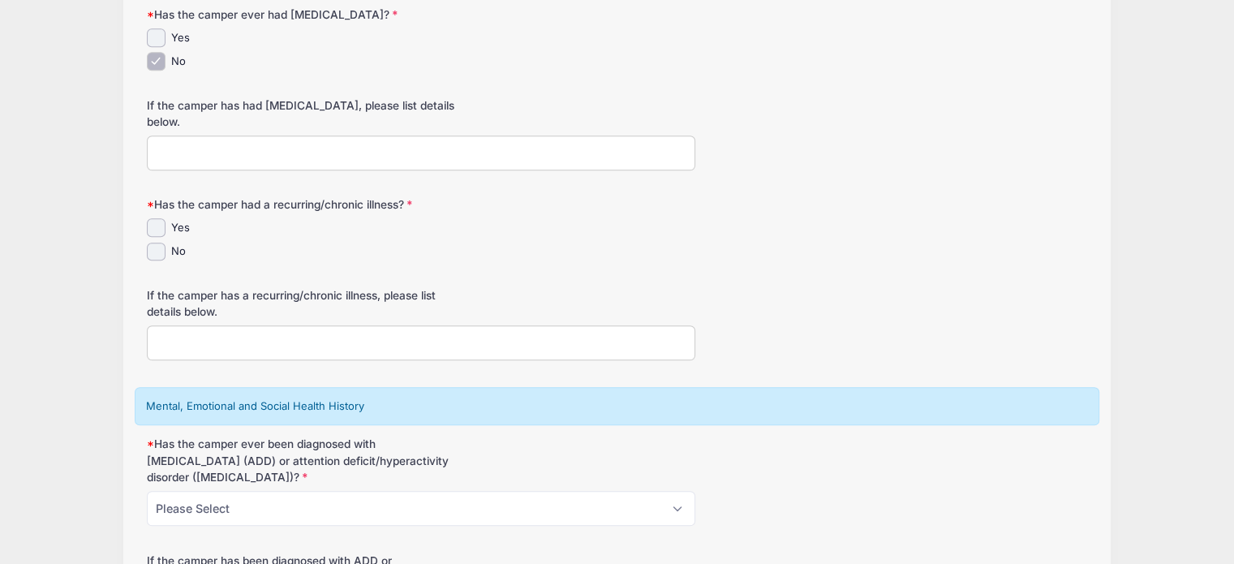
scroll to position [1469, 0]
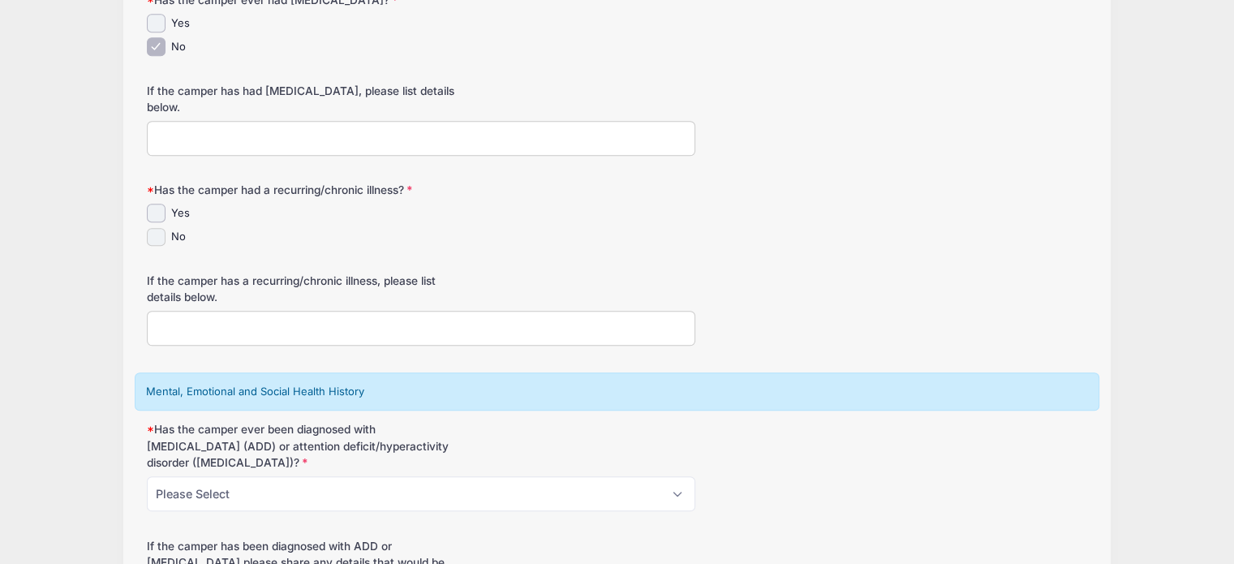
click at [156, 231] on input "No" at bounding box center [156, 237] width 19 height 19
checkbox input "true"
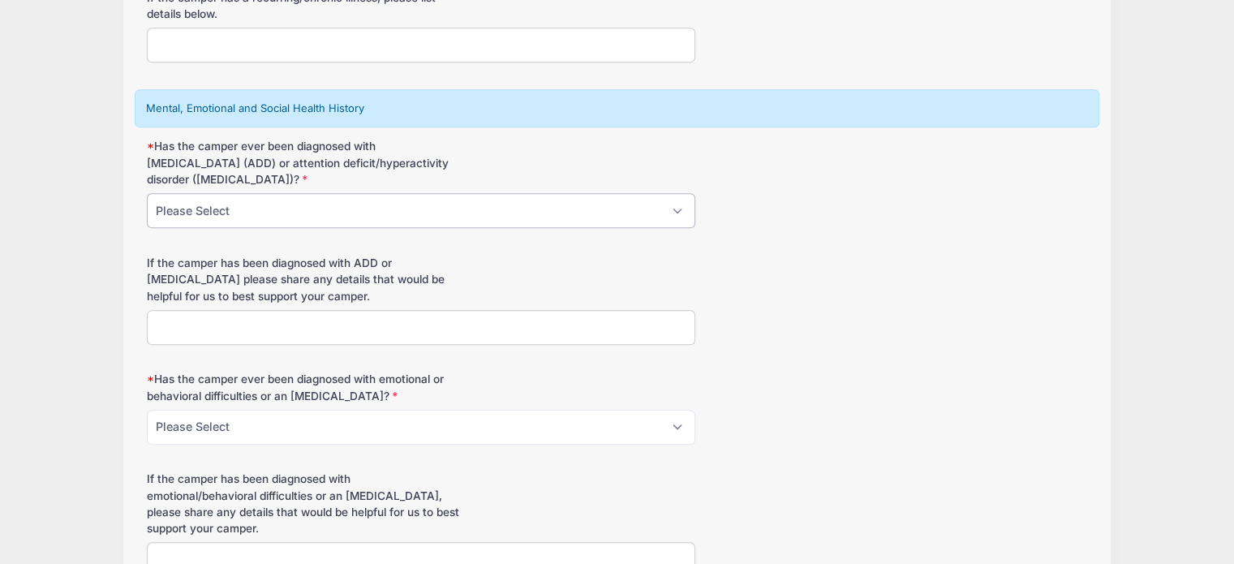
click at [179, 220] on select "Please Select Yes No" at bounding box center [421, 210] width 549 height 35
select select "No"
click at [147, 193] on select "Please Select Yes No" at bounding box center [421, 210] width 549 height 35
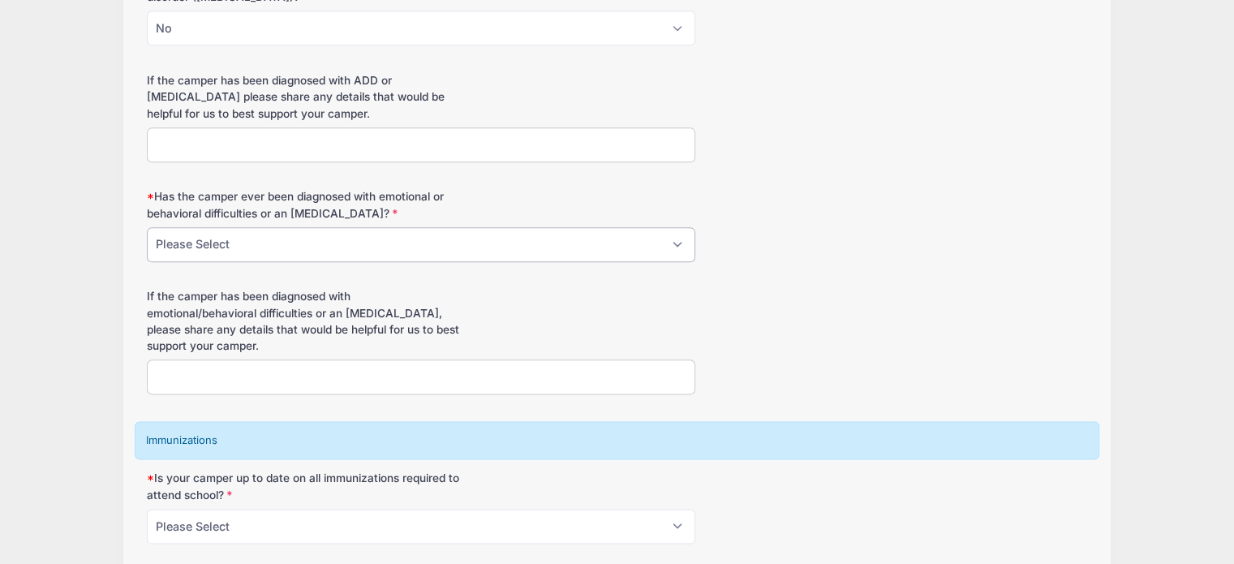
click at [243, 241] on select "Please Select Yes No" at bounding box center [421, 244] width 549 height 35
select select "No"
click at [147, 227] on select "Please Select Yes No" at bounding box center [421, 244] width 549 height 35
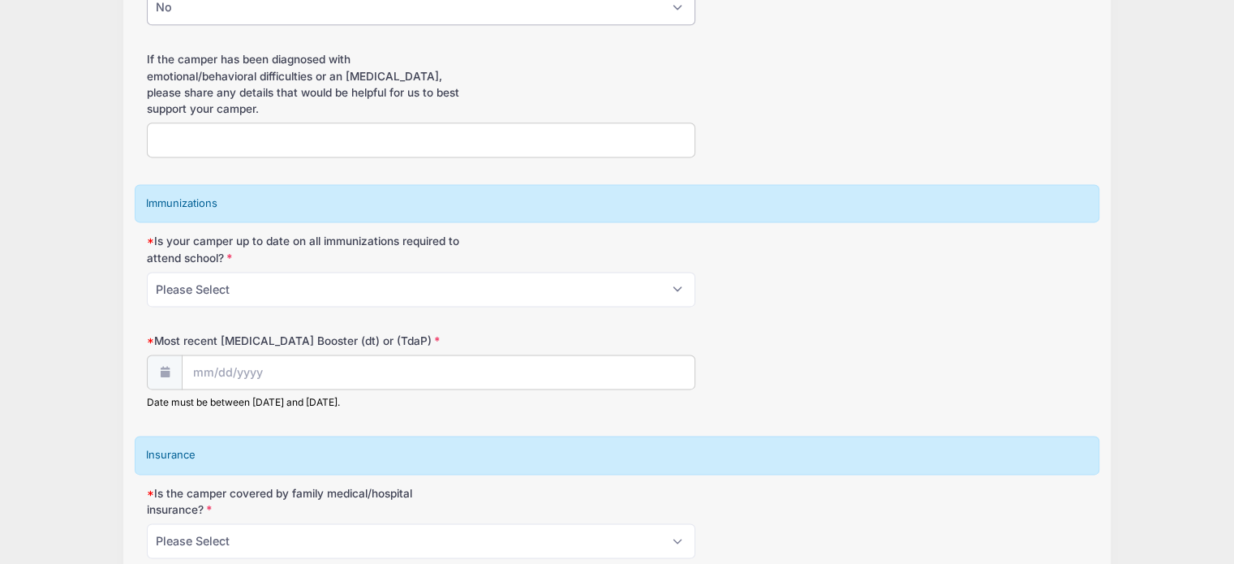
scroll to position [2172, 0]
click at [220, 283] on select "Please Select Yes No" at bounding box center [421, 289] width 549 height 35
select select "Yes"
click at [147, 272] on select "Please Select Yes No" at bounding box center [421, 289] width 549 height 35
click at [208, 363] on input "Most recent [MEDICAL_DATA] Booster (dt) or (TdaP)" at bounding box center [439, 372] width 512 height 35
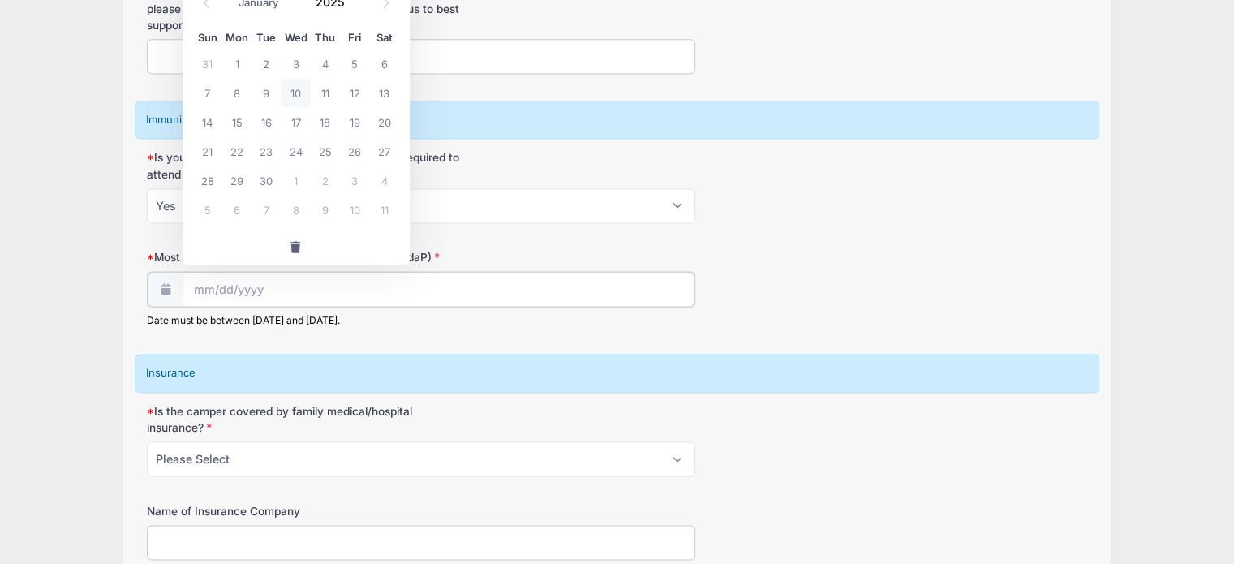
scroll to position [2256, 0]
click at [234, 58] on span "1" at bounding box center [236, 62] width 29 height 29
type input "[DATE]"
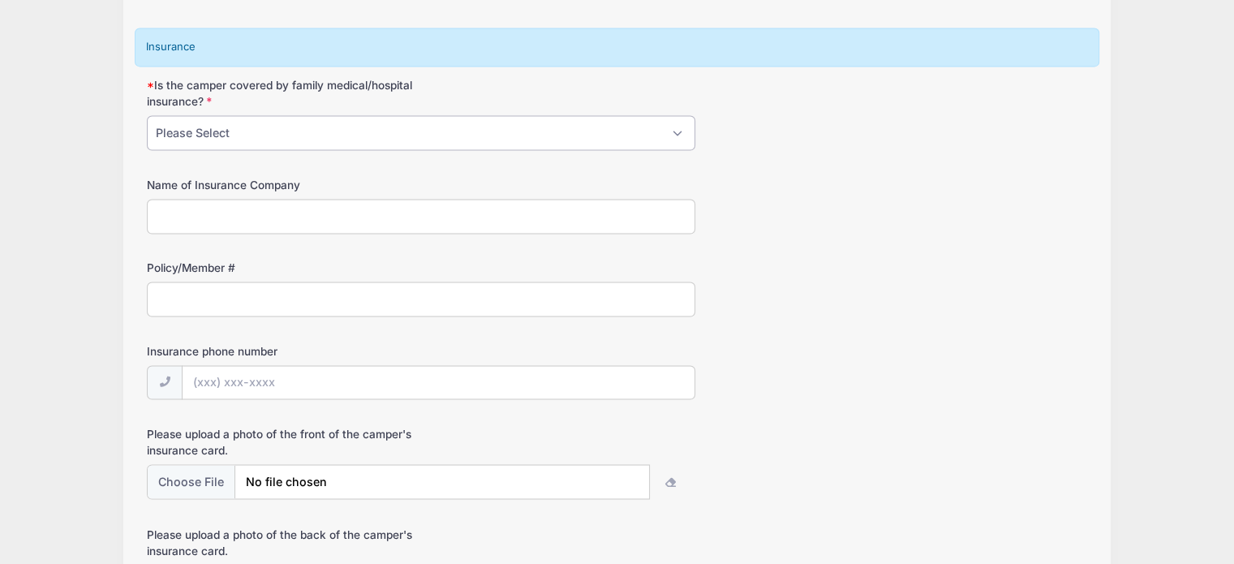
click at [317, 135] on select "Please Select Yes No" at bounding box center [421, 132] width 549 height 35
select select "No"
click at [147, 117] on select "Please Select Yes No" at bounding box center [421, 134] width 549 height 35
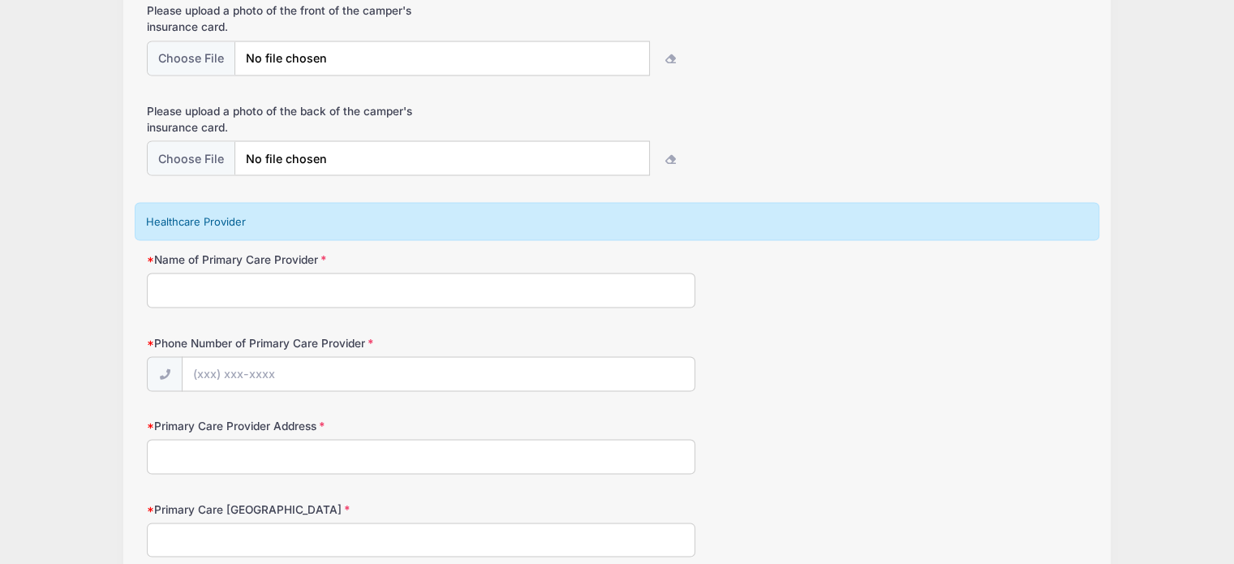
scroll to position [3050, 0]
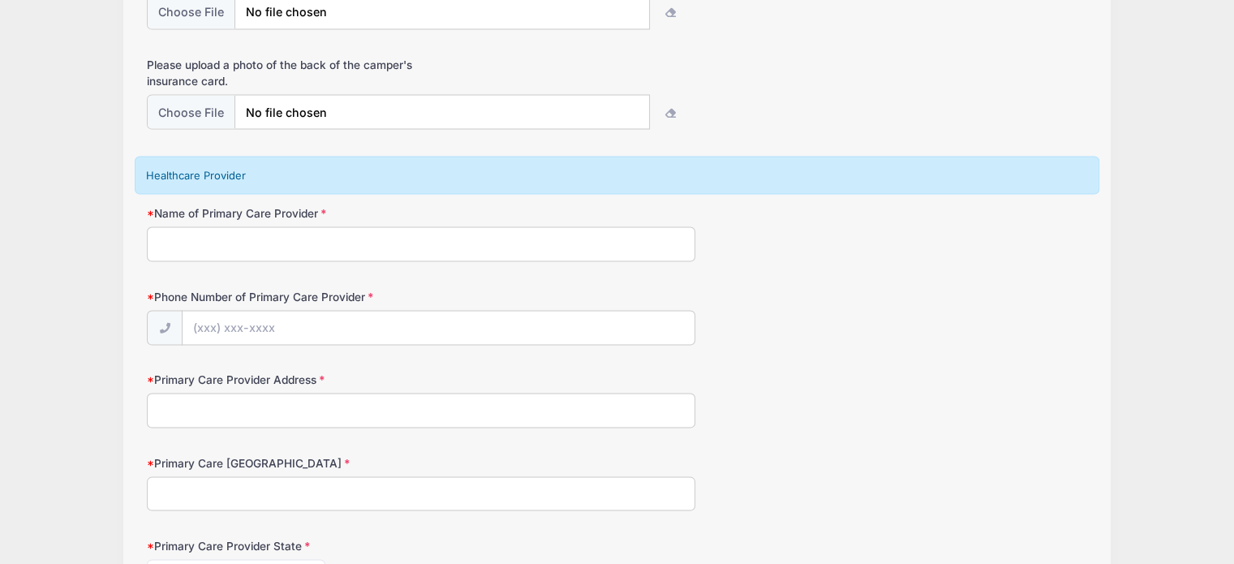
click at [319, 239] on input "Name of Primary Care Provider" at bounding box center [421, 243] width 549 height 35
type input "Test"
type input "[PHONE_NUMBER]"
type input "123"
type input "city"
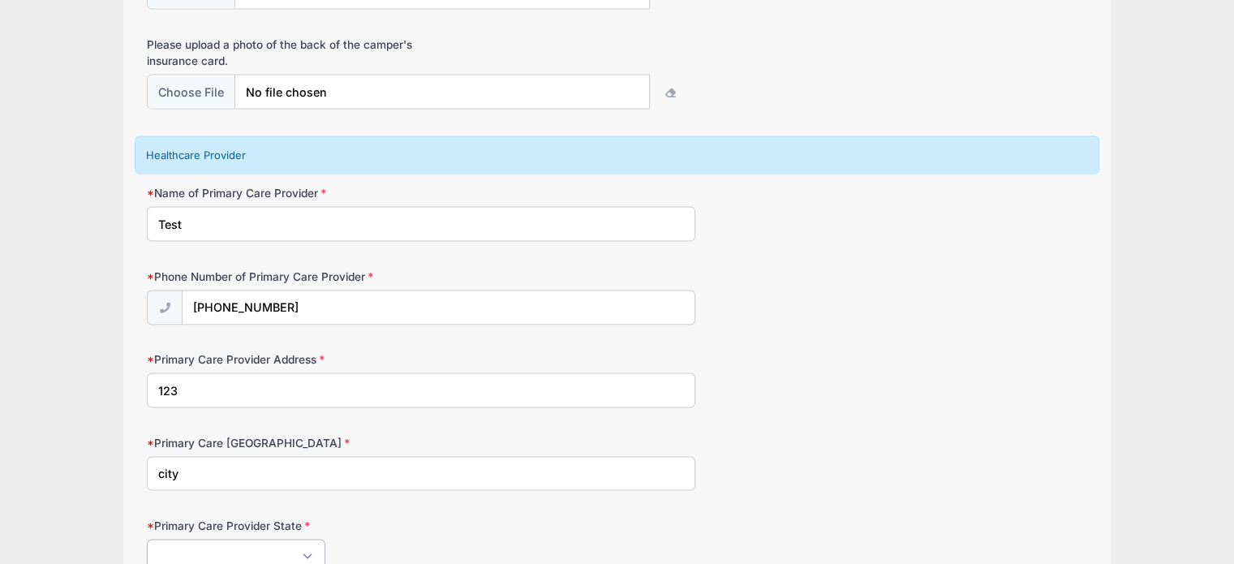
scroll to position [3271, 0]
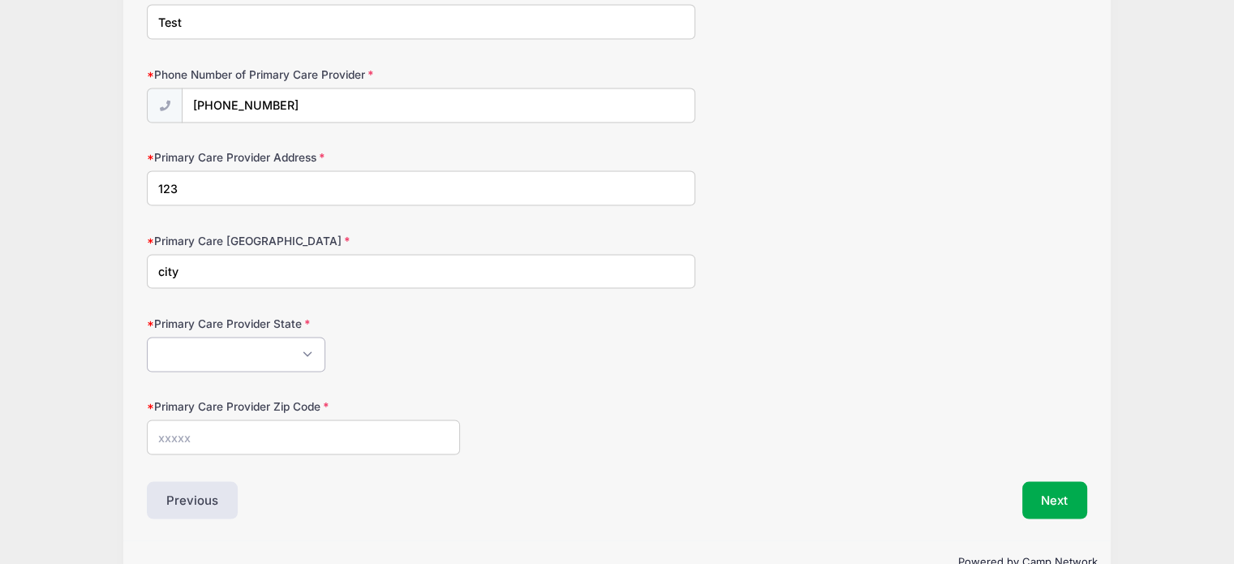
click at [229, 350] on select "Alabama Alaska American Samoa Arizona Arkansas Armed Forces Africa Armed Forces…" at bounding box center [236, 355] width 179 height 35
select select "DC"
click at [147, 338] on select "Alabama Alaska American Samoa Arizona Arkansas Armed Forces Africa Armed Forces…" at bounding box center [236, 355] width 179 height 35
click at [183, 424] on input "Primary Care Provider Zip Code" at bounding box center [303, 437] width 313 height 35
type input "18099"
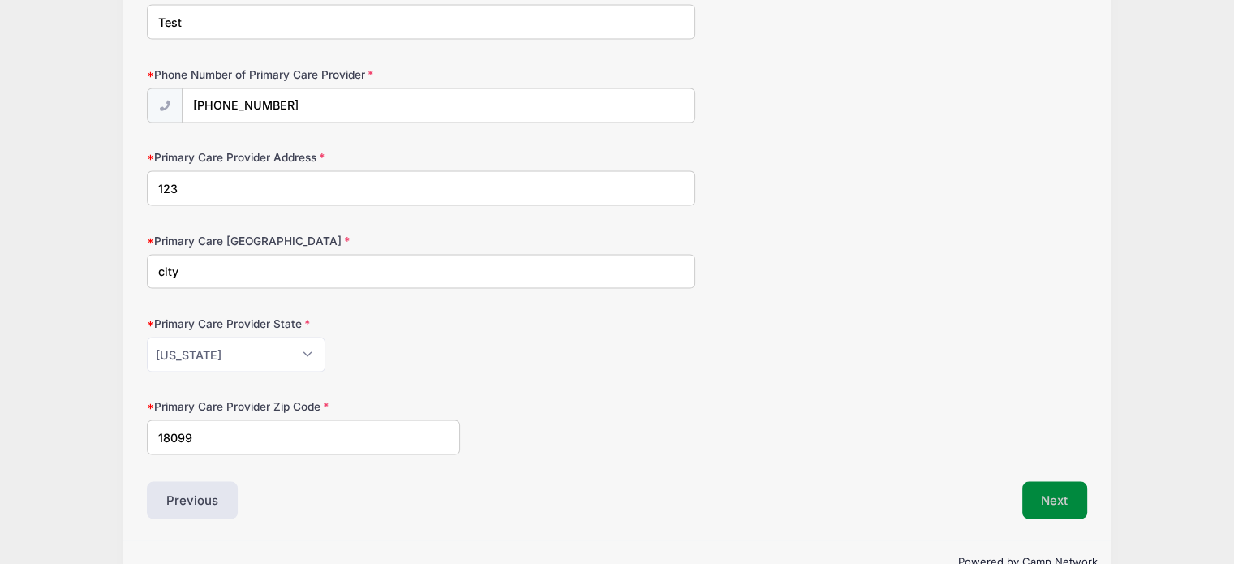
click at [1053, 482] on button "Next" at bounding box center [1055, 500] width 66 height 37
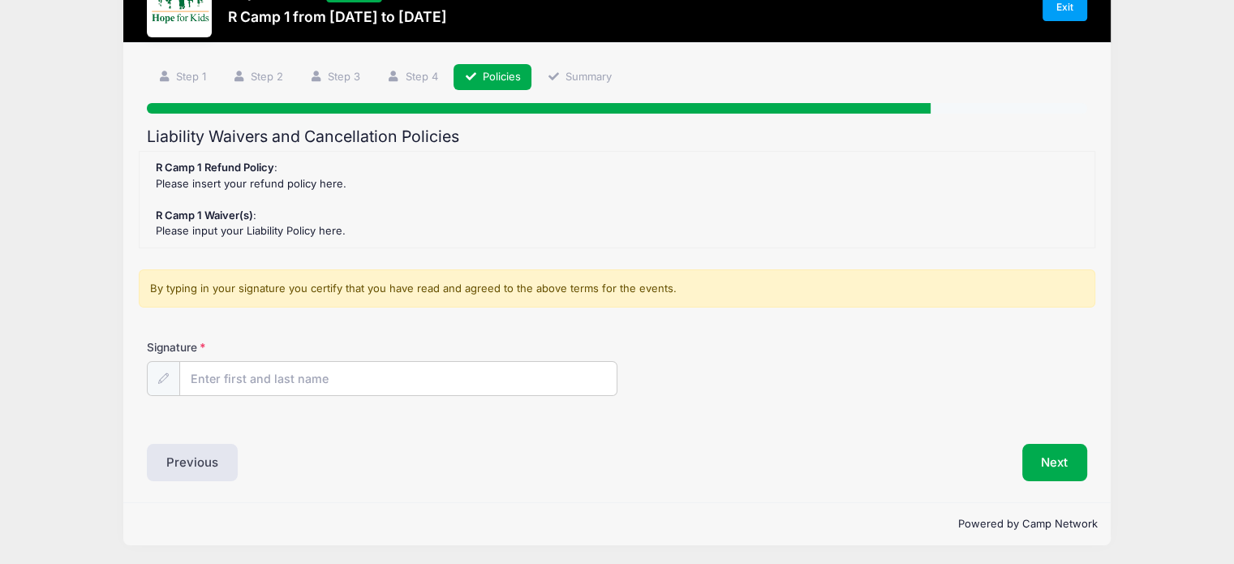
scroll to position [58, 0]
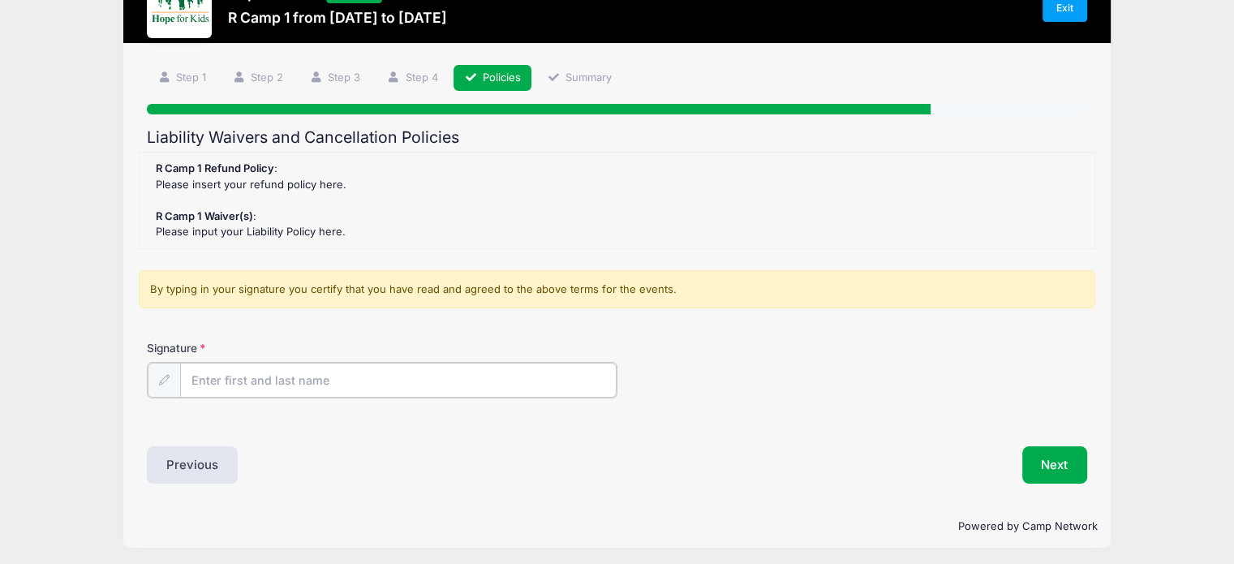
click at [243, 379] on input "Signature" at bounding box center [398, 380] width 437 height 35
type input "[PERSON_NAME]"
click at [1058, 454] on button "Next" at bounding box center [1055, 463] width 66 height 37
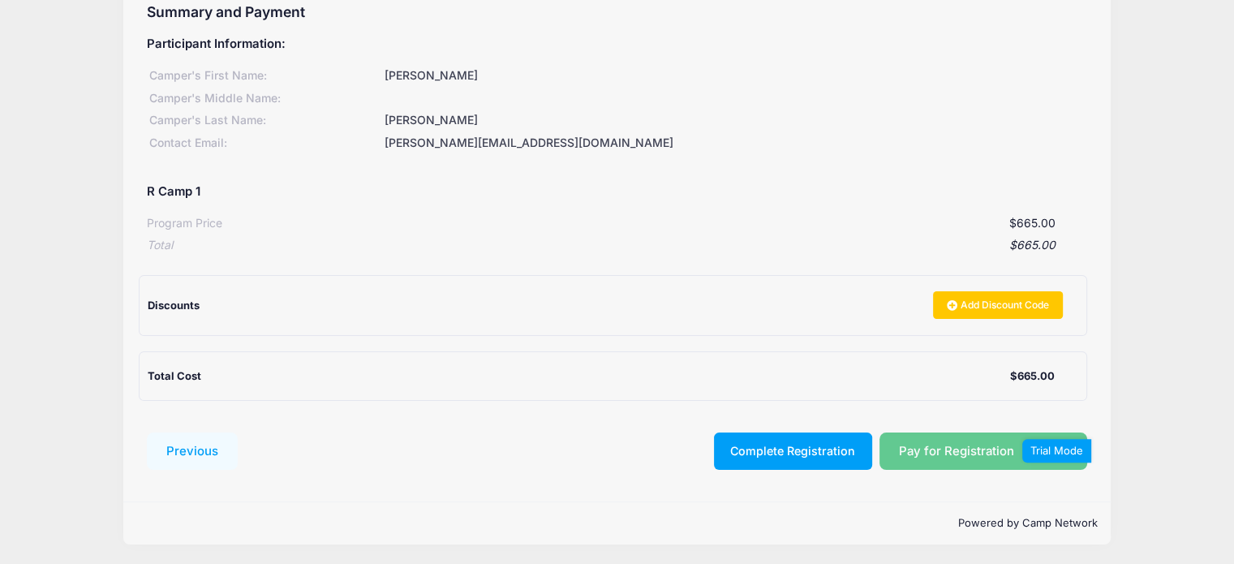
scroll to position [0, 0]
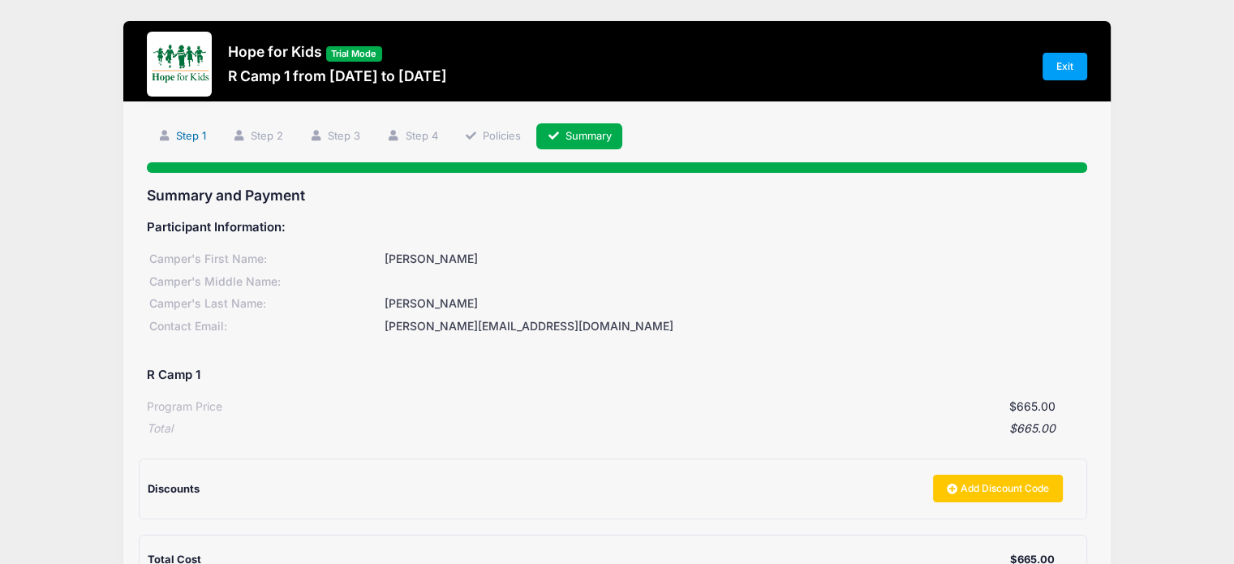
click at [193, 136] on link "Step 1" at bounding box center [182, 136] width 70 height 27
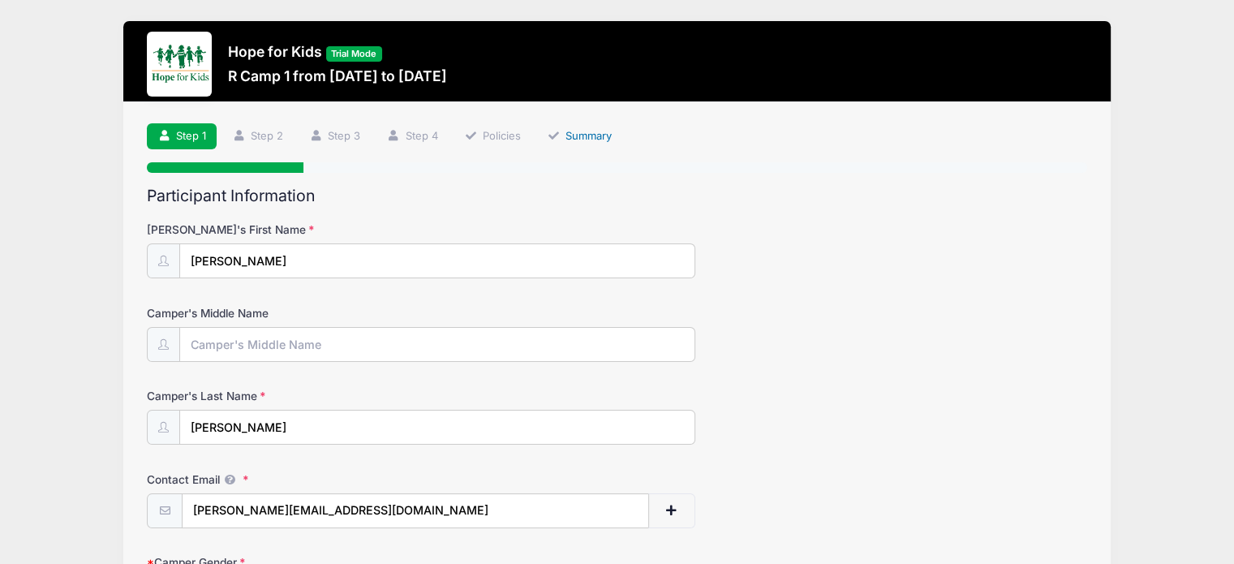
click at [585, 133] on link "Summary" at bounding box center [579, 136] width 86 height 27
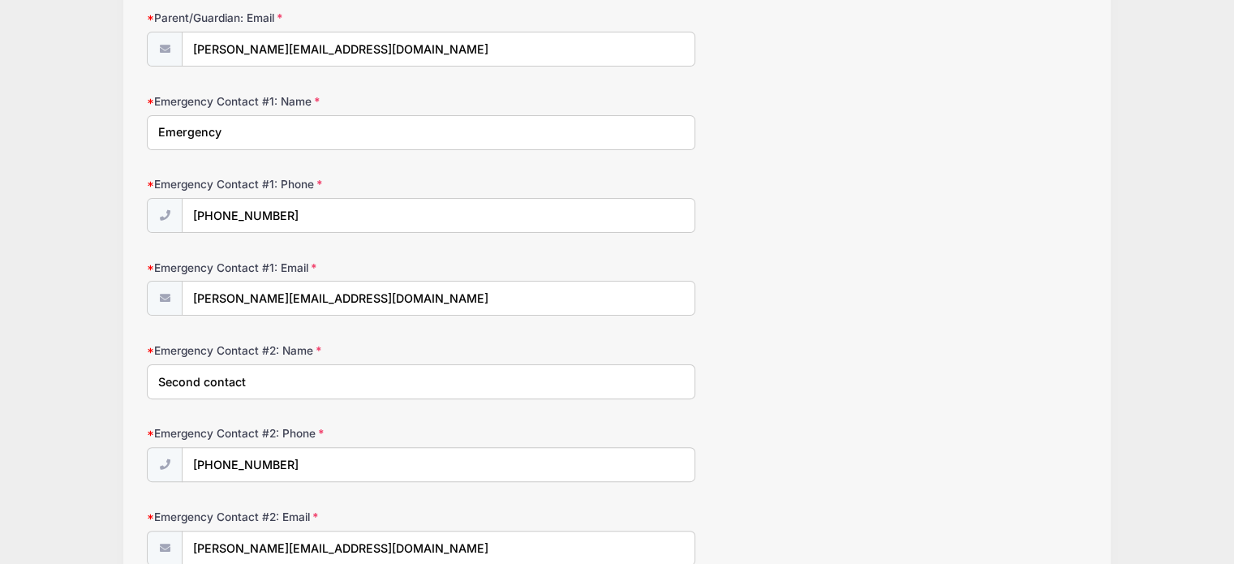
scroll to position [958, 0]
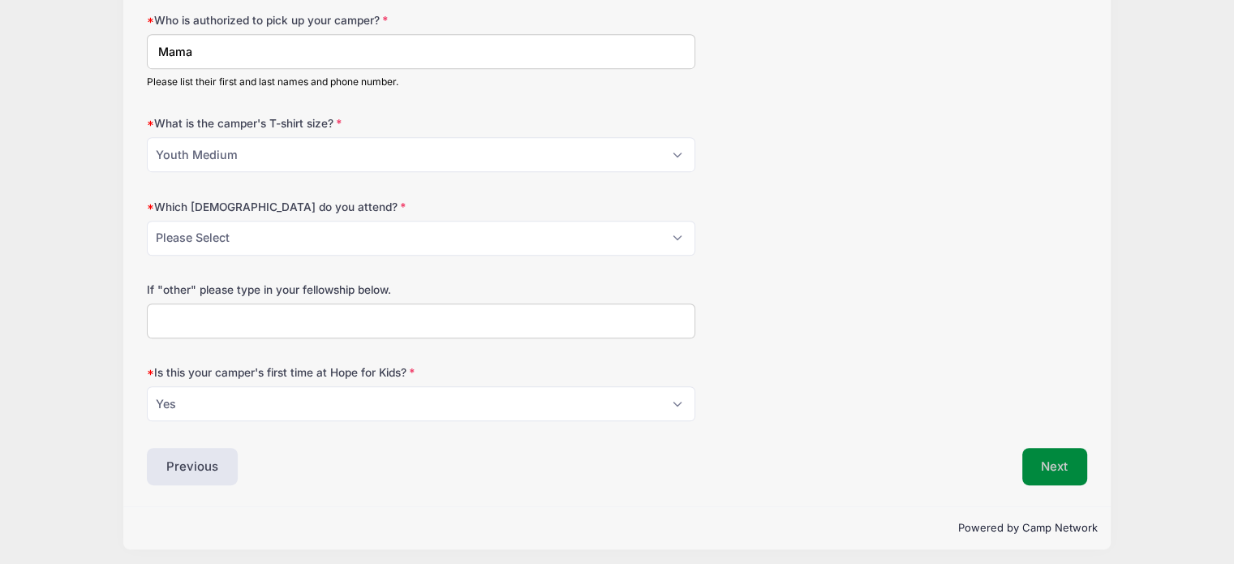
click at [1040, 458] on button "Next" at bounding box center [1055, 466] width 66 height 37
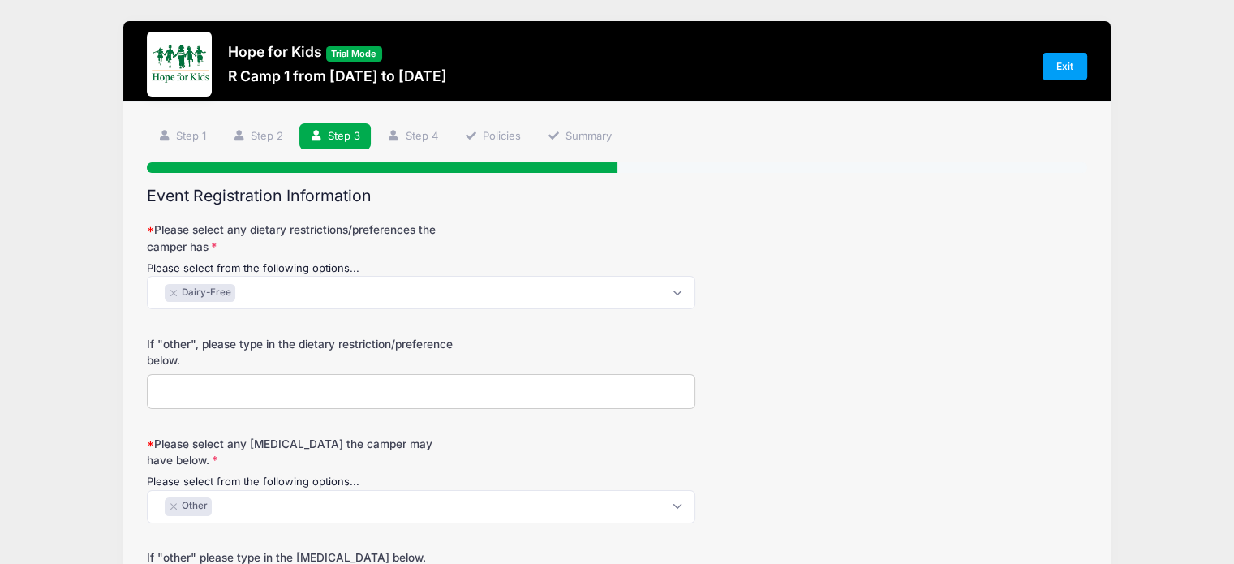
scroll to position [358, 0]
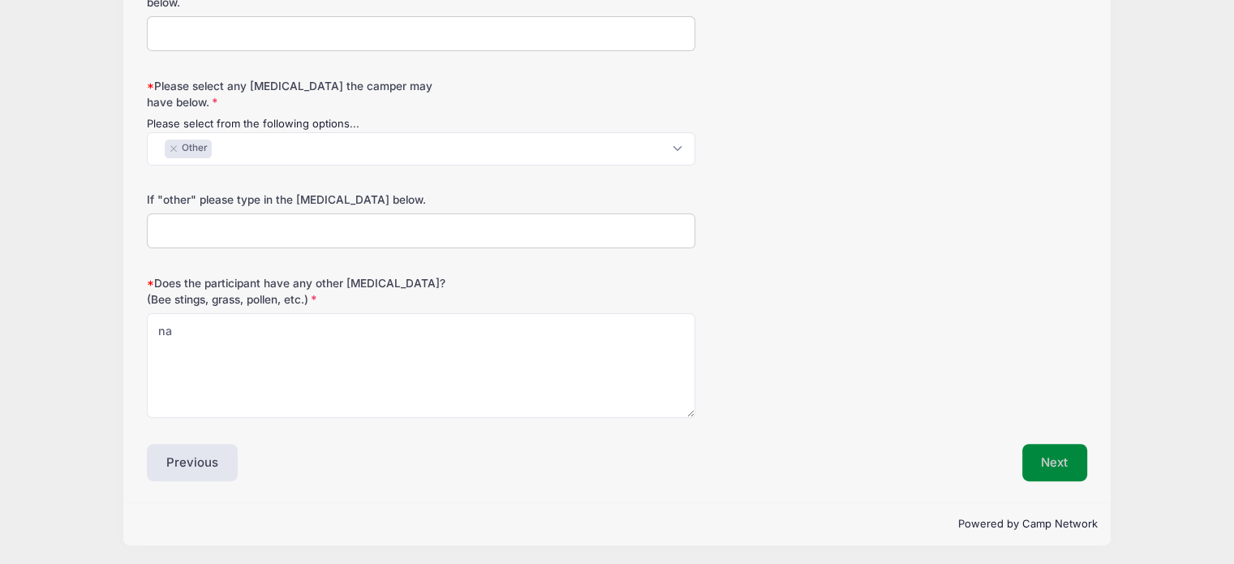
click at [1044, 446] on button "Next" at bounding box center [1055, 462] width 66 height 37
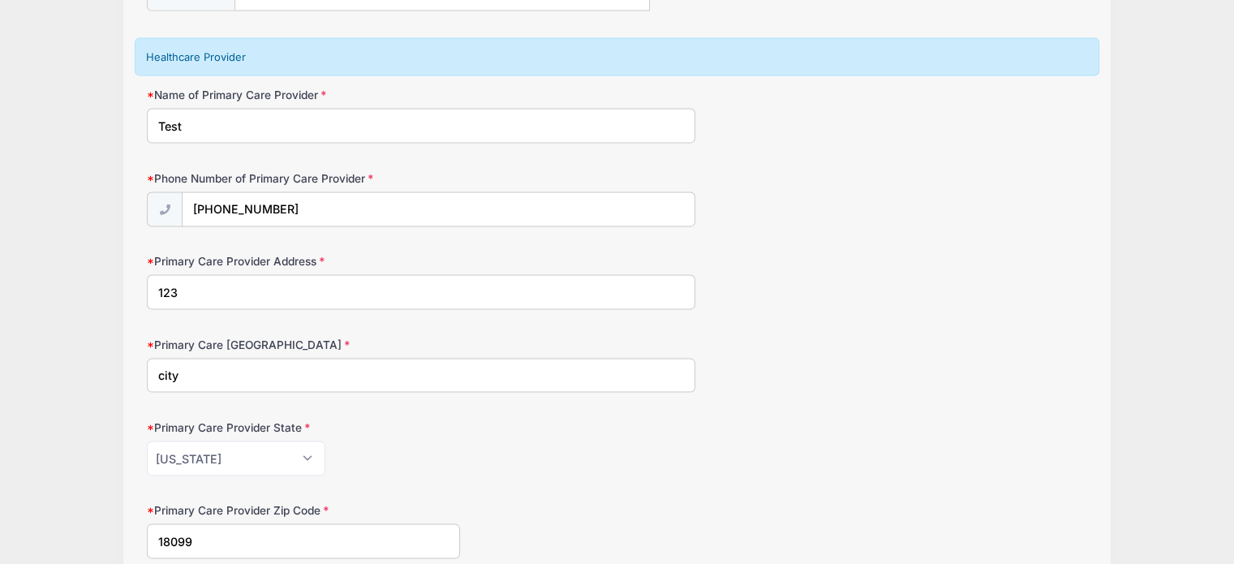
scroll to position [3301, 0]
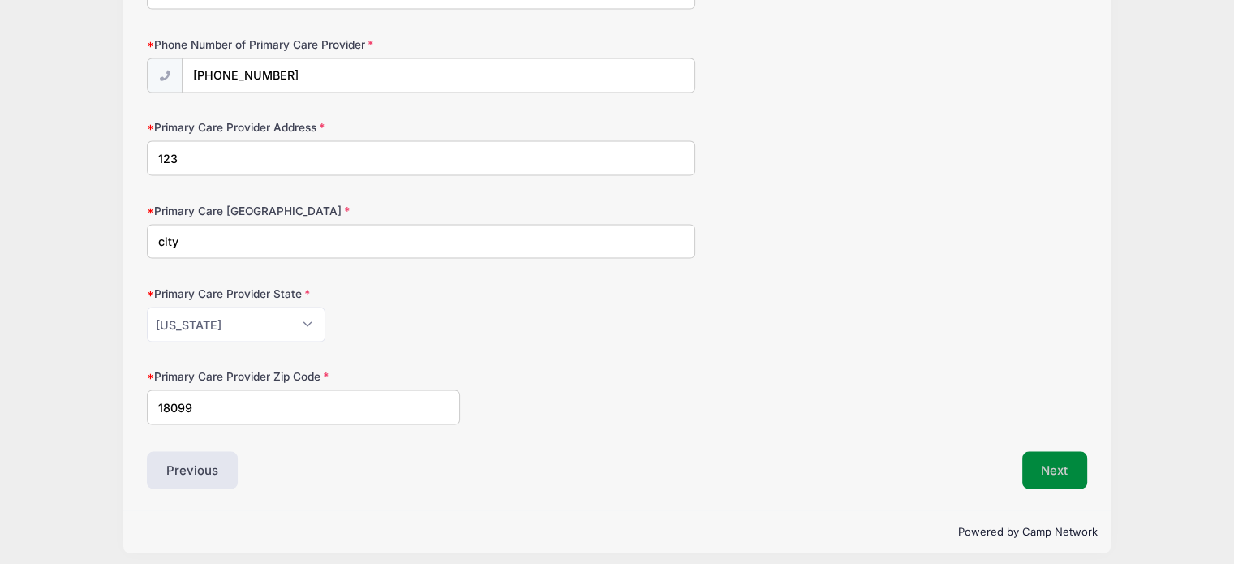
click at [1035, 452] on button "Next" at bounding box center [1055, 470] width 66 height 37
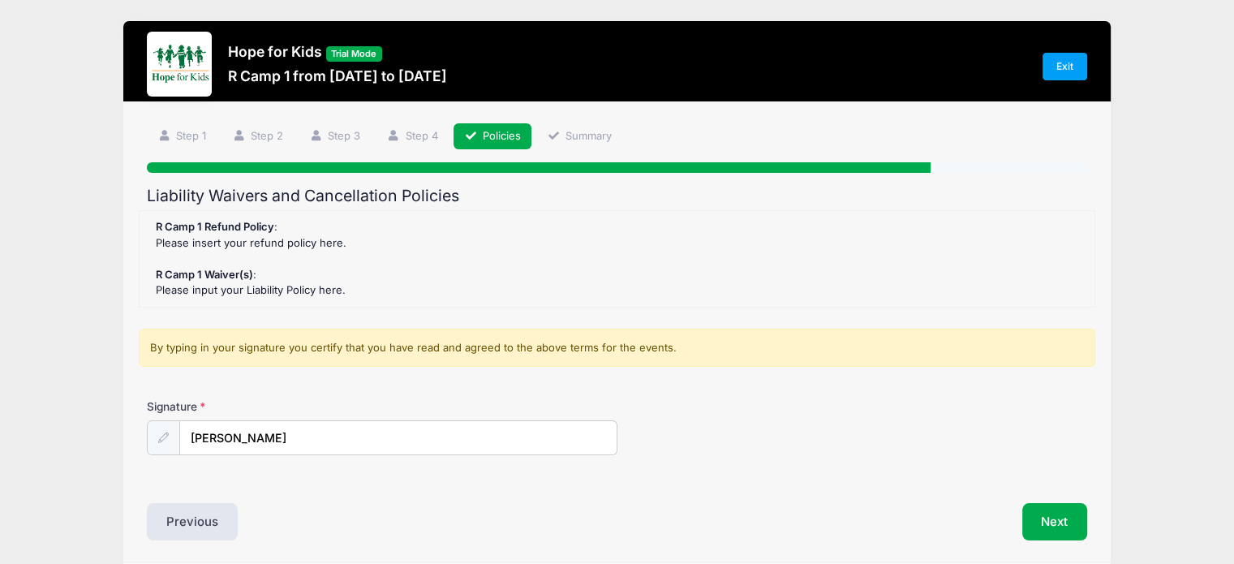
scroll to position [59, 0]
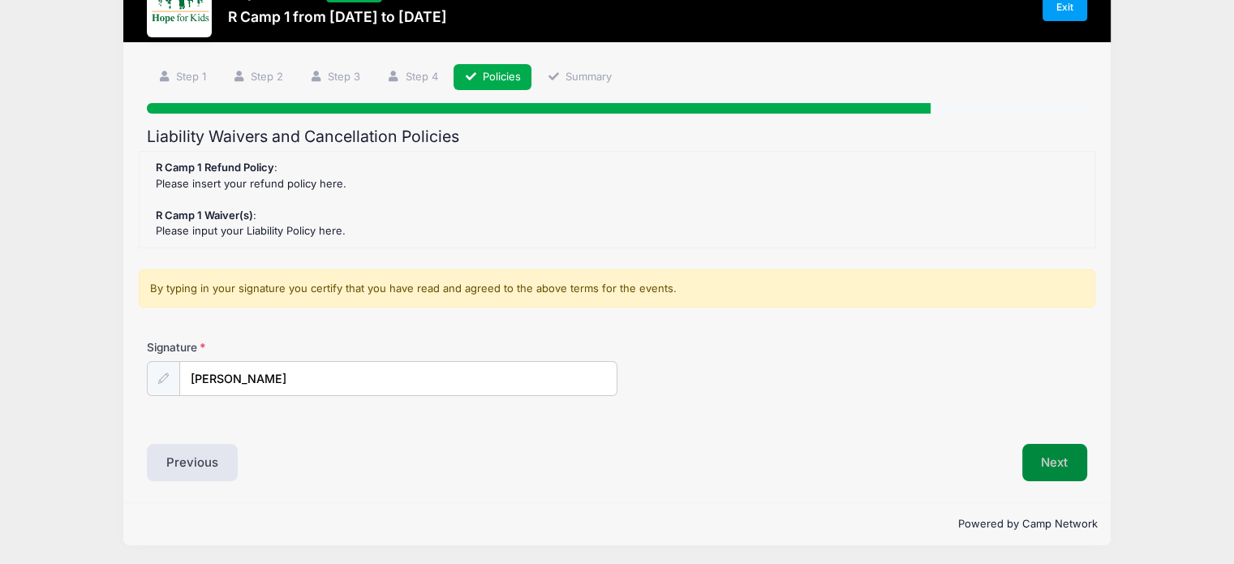
click at [1055, 463] on button "Next" at bounding box center [1055, 462] width 66 height 37
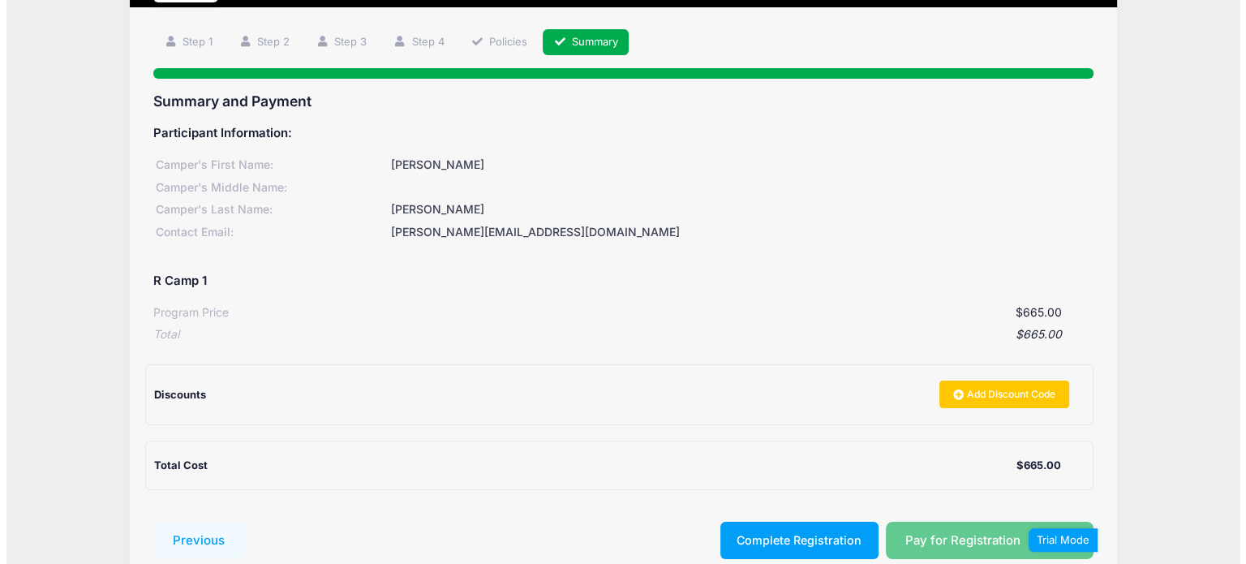
scroll to position [183, 0]
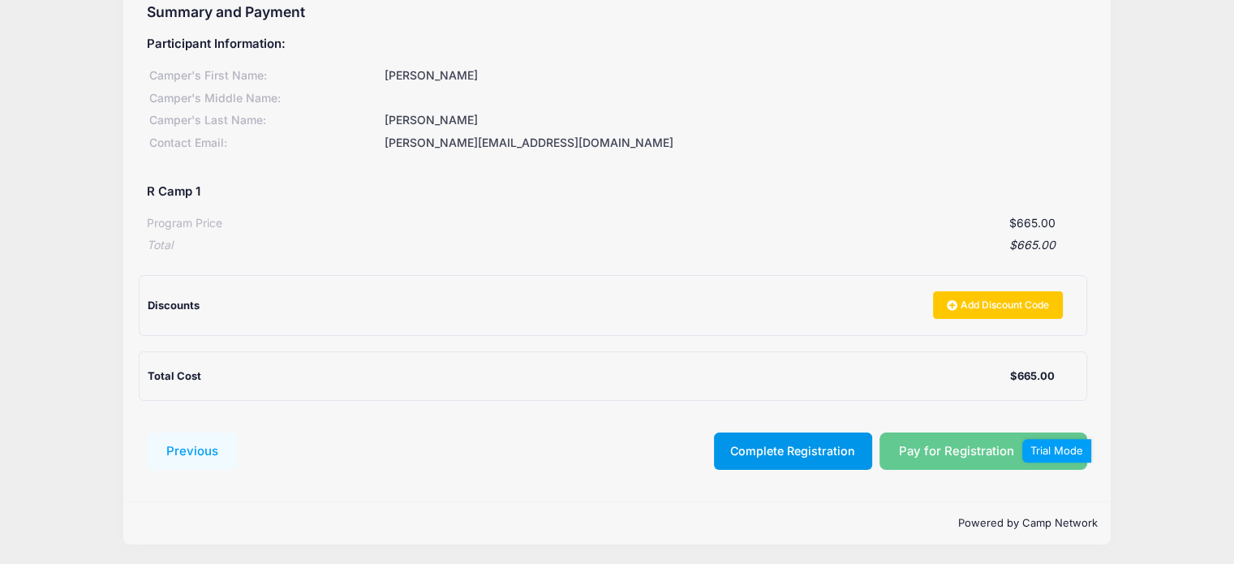
click at [783, 450] on button "Complete Registration" at bounding box center [793, 451] width 158 height 37
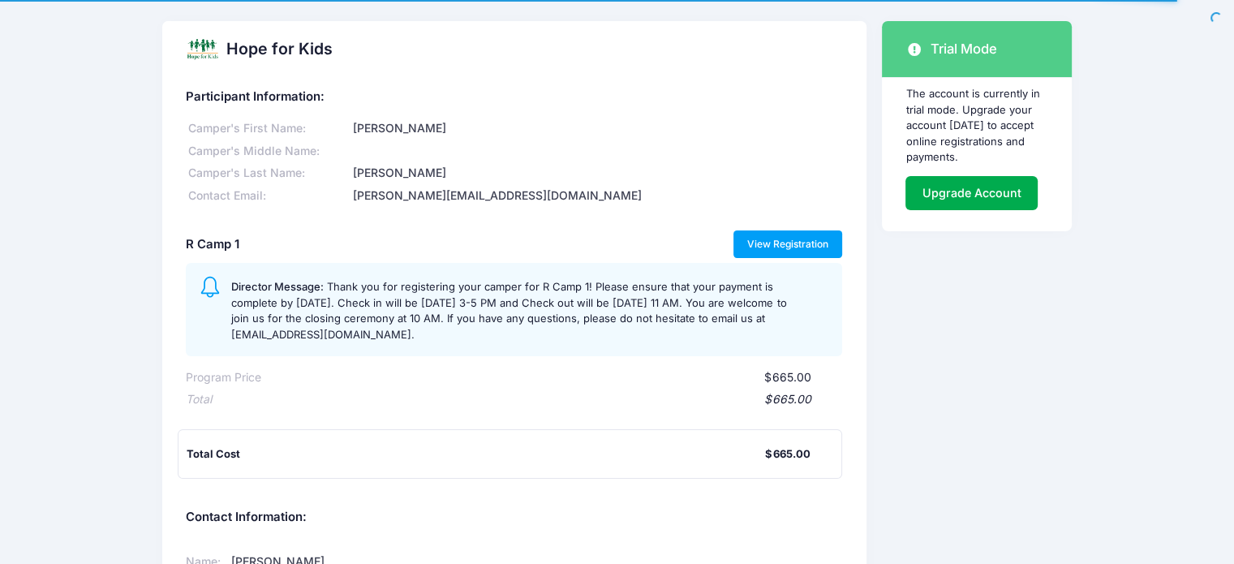
click at [817, 239] on link "View Registration" at bounding box center [789, 244] width 110 height 28
